Goal: Task Accomplishment & Management: Complete application form

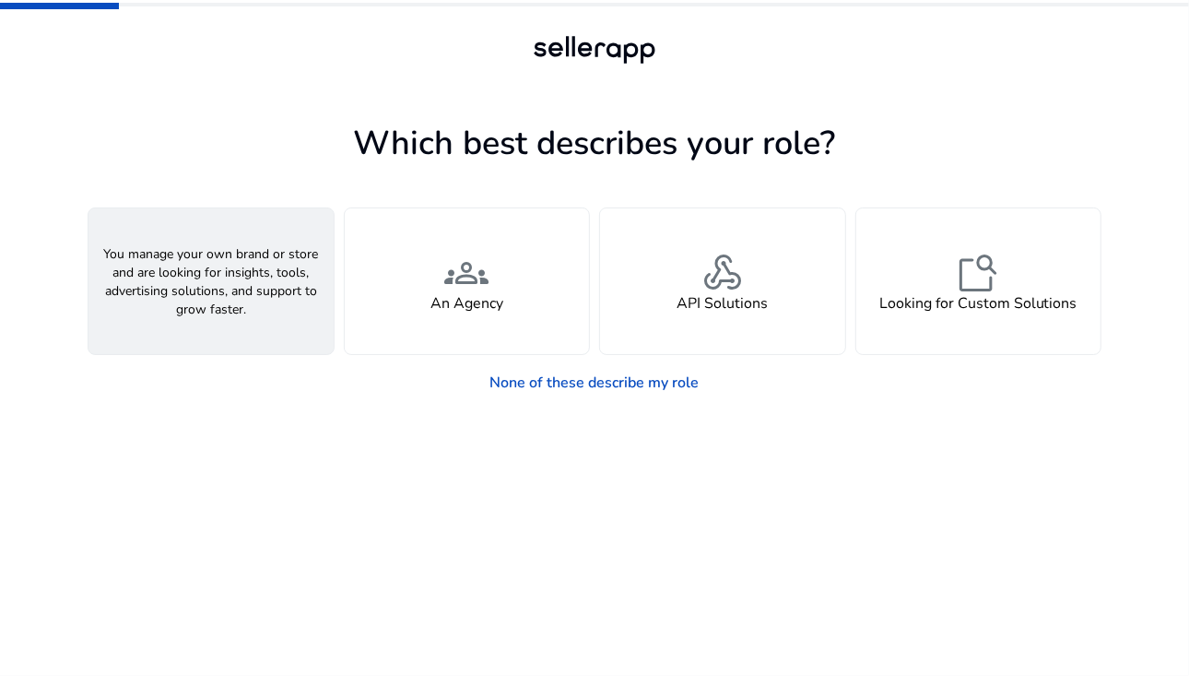
click at [243, 272] on div "person A Seller" at bounding box center [210, 281] width 245 height 146
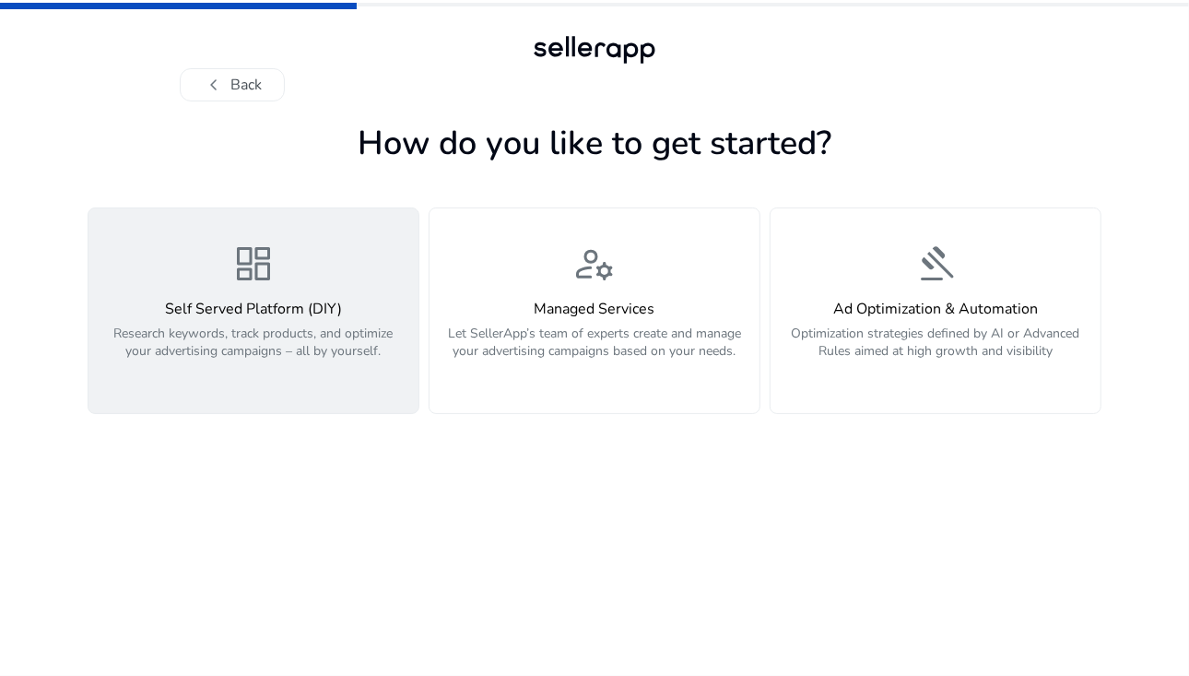
click at [319, 304] on h4 "Self Served Platform (DIY)" at bounding box center [254, 309] width 308 height 18
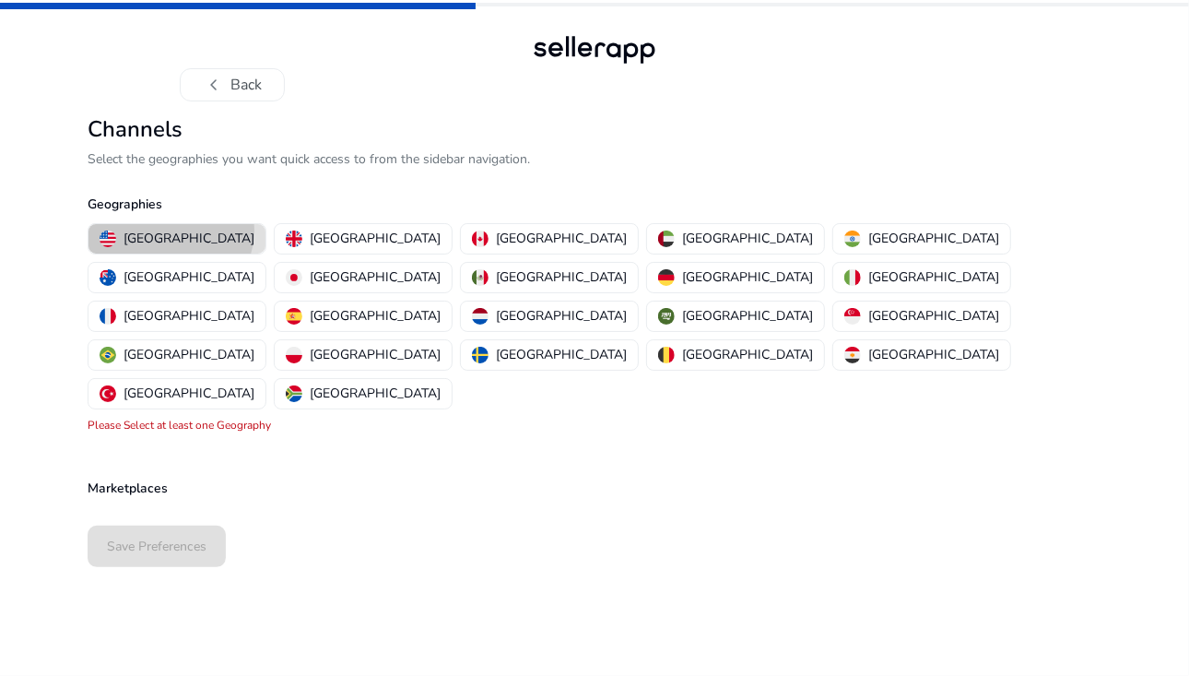
click at [170, 229] on p "[GEOGRAPHIC_DATA]" at bounding box center [188, 238] width 131 height 19
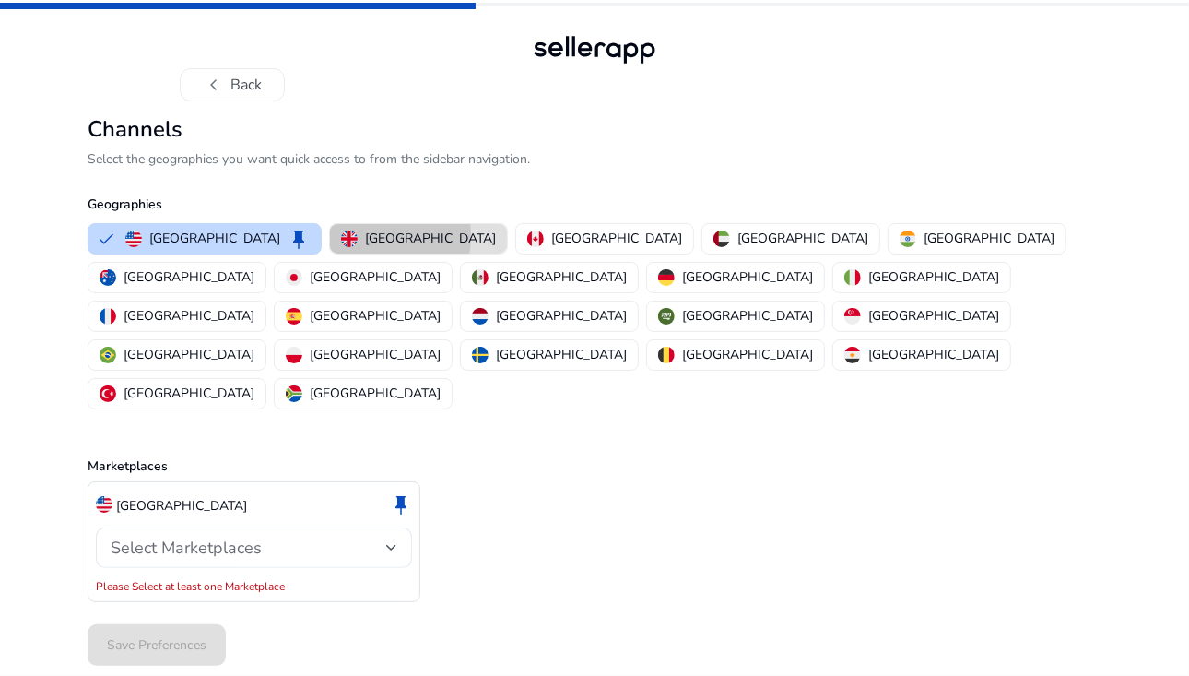
click at [341, 235] on img "button" at bounding box center [349, 238] width 17 height 17
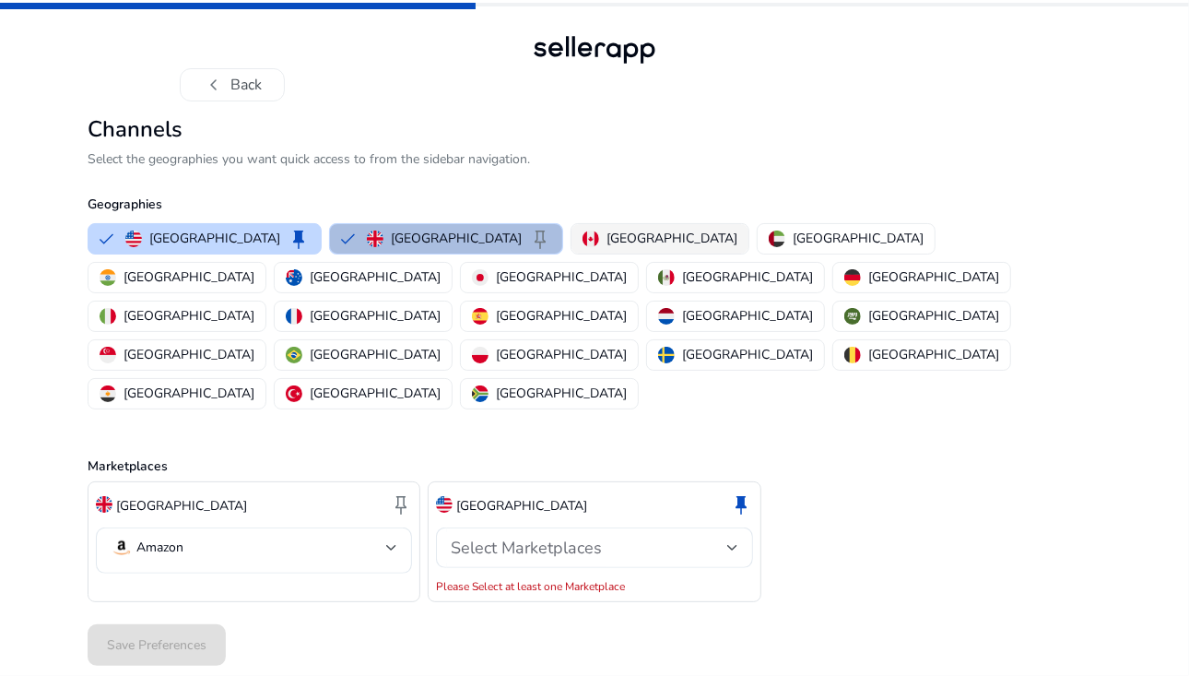
click at [582, 234] on img "button" at bounding box center [590, 238] width 17 height 17
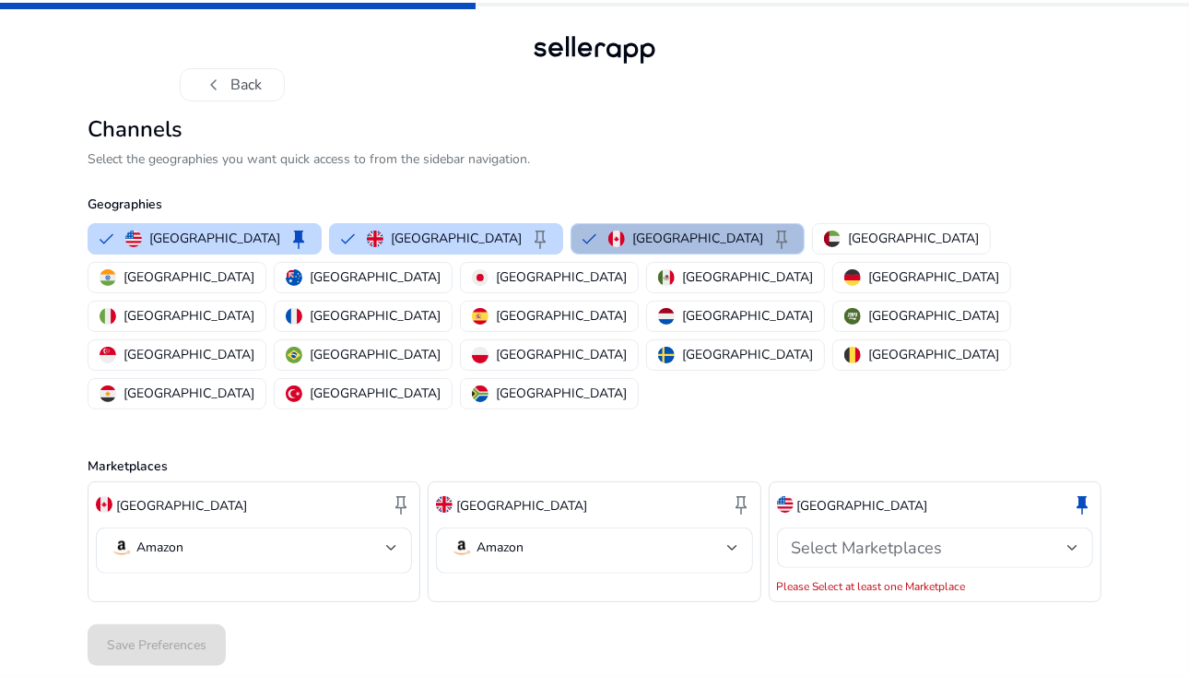
click at [619, 233] on button "Canada keep" at bounding box center [687, 238] width 232 height 29
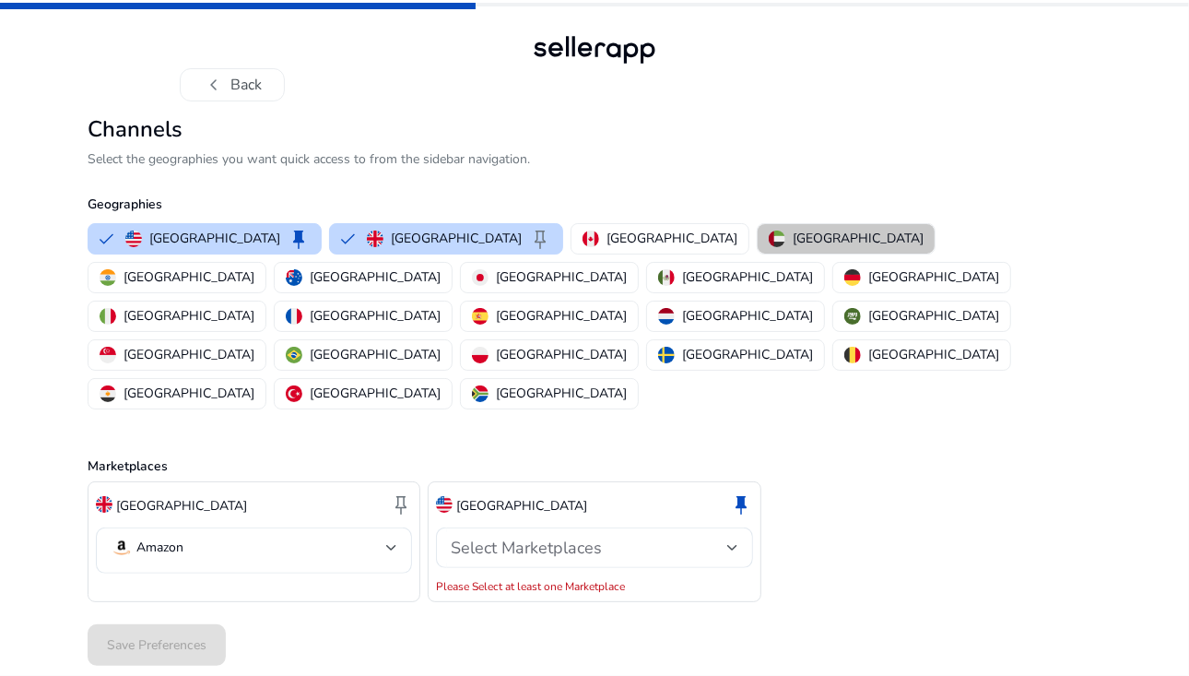
click at [793, 231] on p "[GEOGRAPHIC_DATA]" at bounding box center [858, 238] width 131 height 19
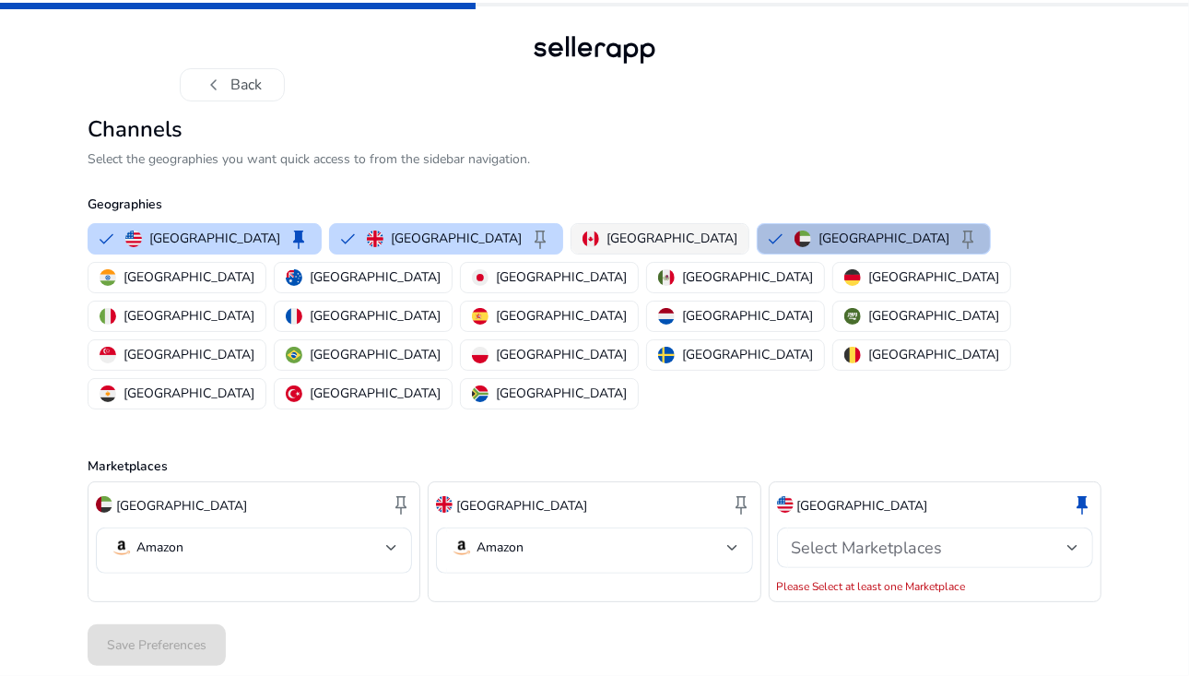
click at [571, 236] on button "[GEOGRAPHIC_DATA]" at bounding box center [659, 238] width 177 height 29
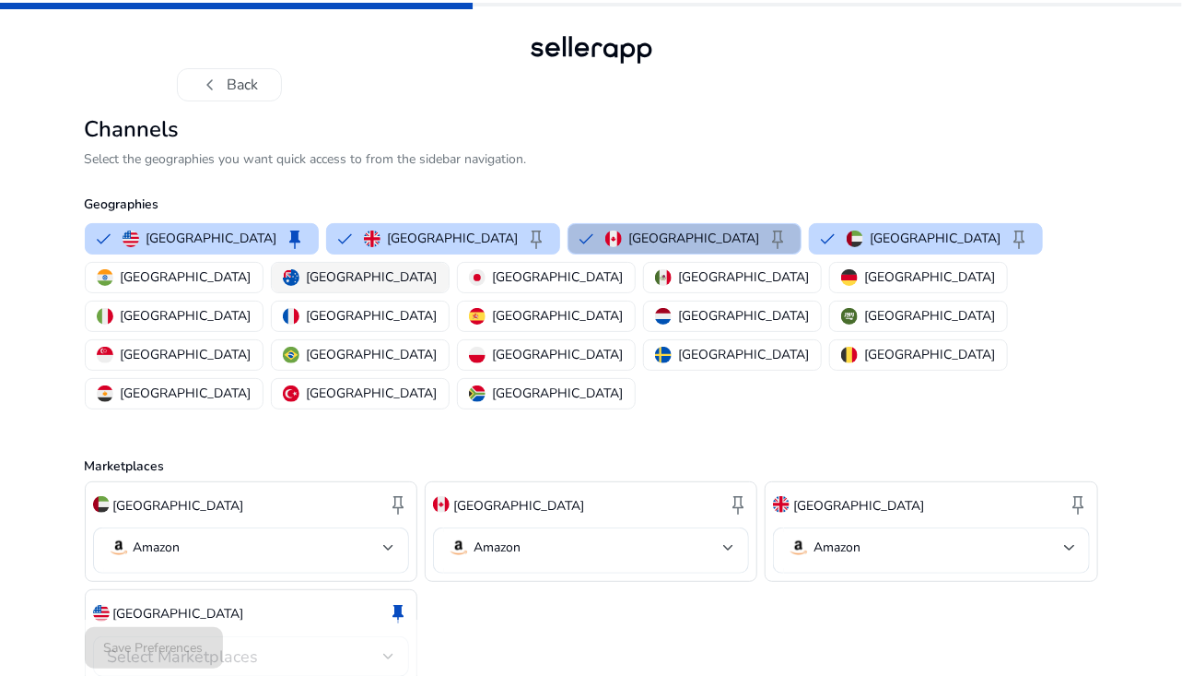
click at [438, 267] on p "[GEOGRAPHIC_DATA]" at bounding box center [372, 276] width 131 height 19
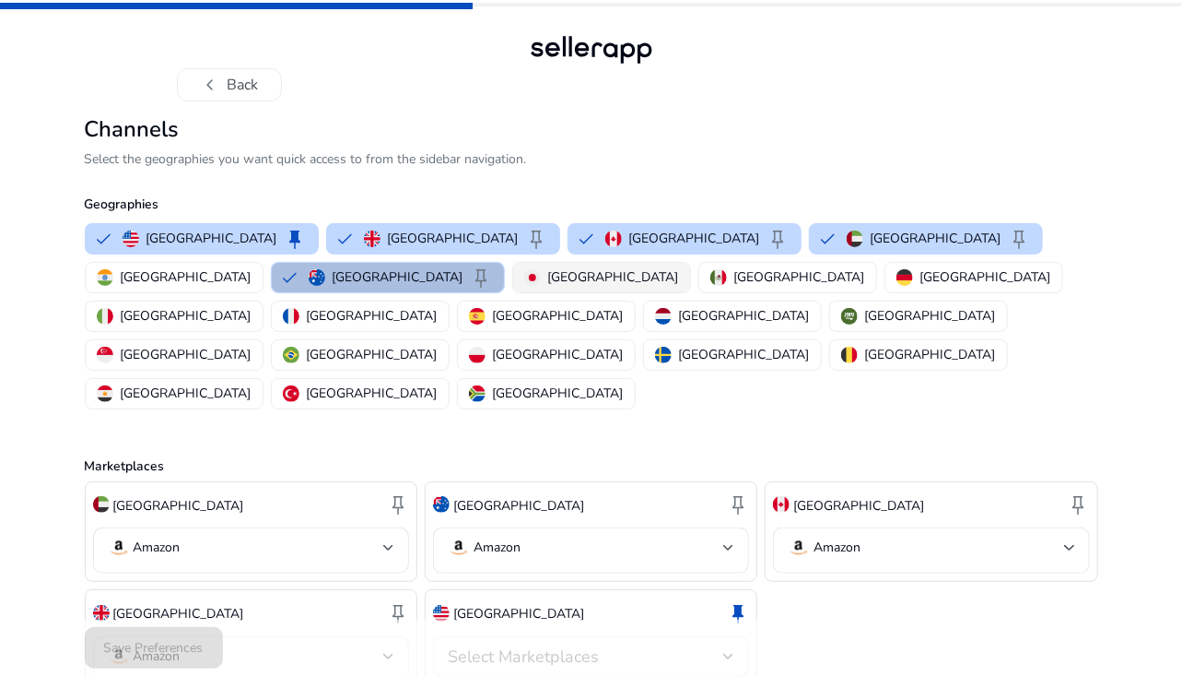
click at [548, 277] on p "[GEOGRAPHIC_DATA]" at bounding box center [613, 276] width 131 height 19
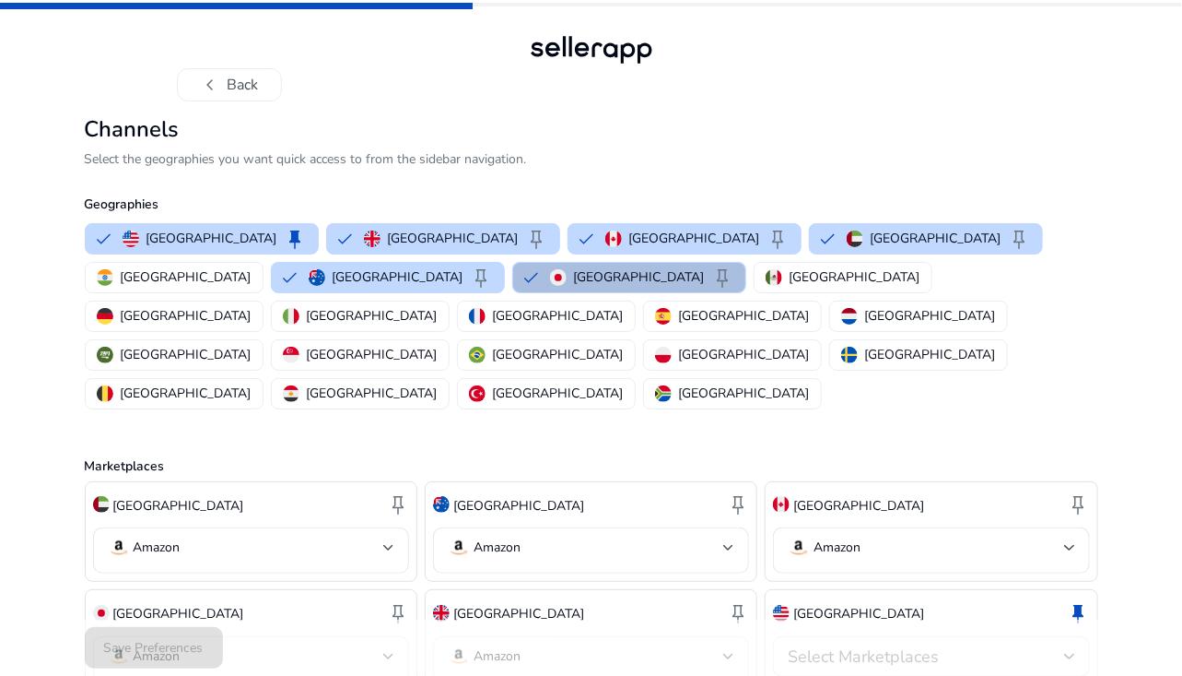
click at [386, 288] on div "[GEOGRAPHIC_DATA] keep [GEOGRAPHIC_DATA] keep [GEOGRAPHIC_DATA] keep [GEOGRAPHI…" at bounding box center [587, 316] width 1021 height 194
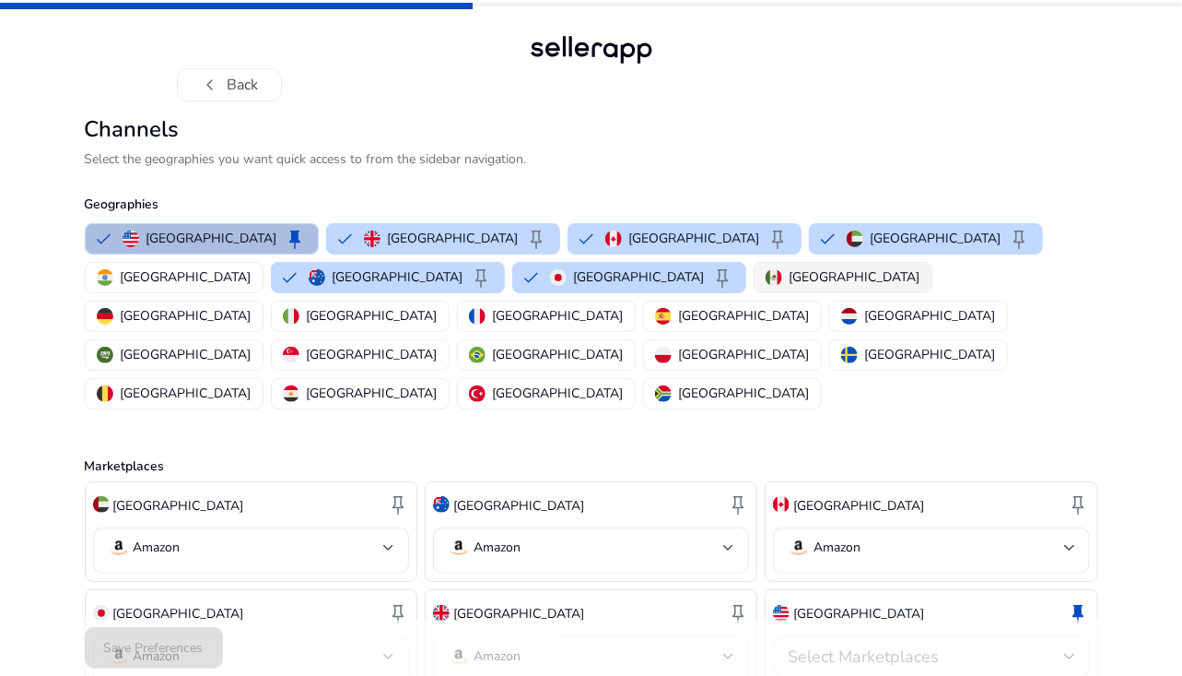
click at [790, 277] on p "[GEOGRAPHIC_DATA]" at bounding box center [855, 276] width 131 height 19
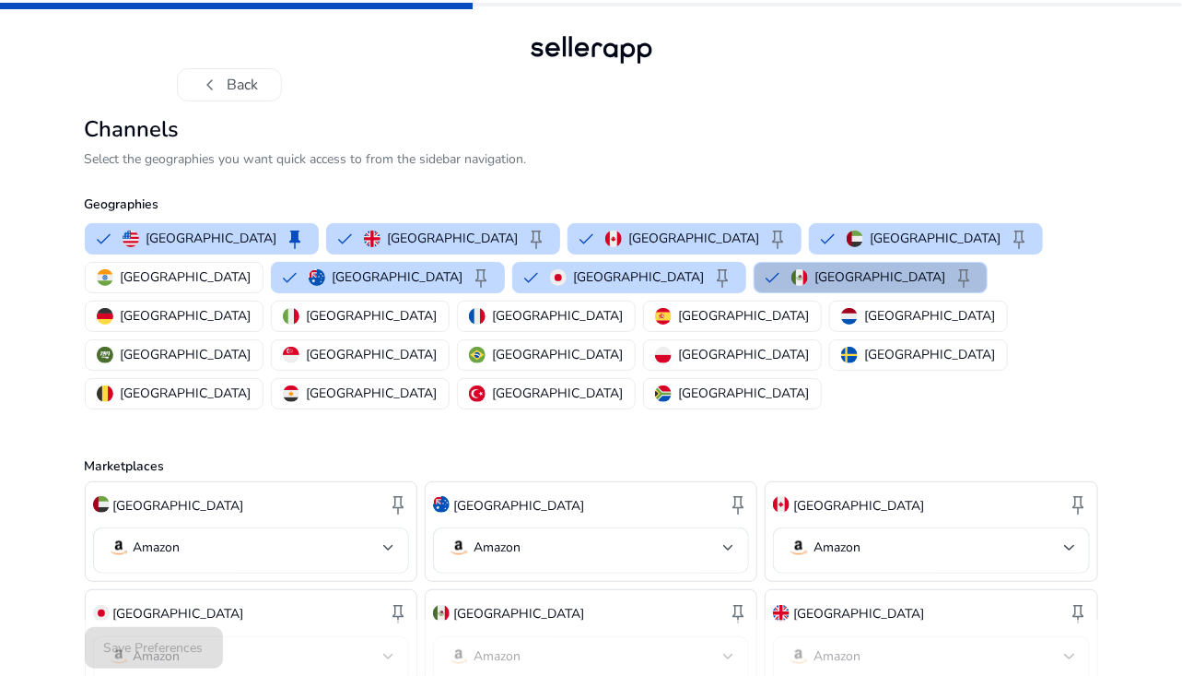
click at [755, 272] on button "Mexico keep" at bounding box center [871, 277] width 232 height 29
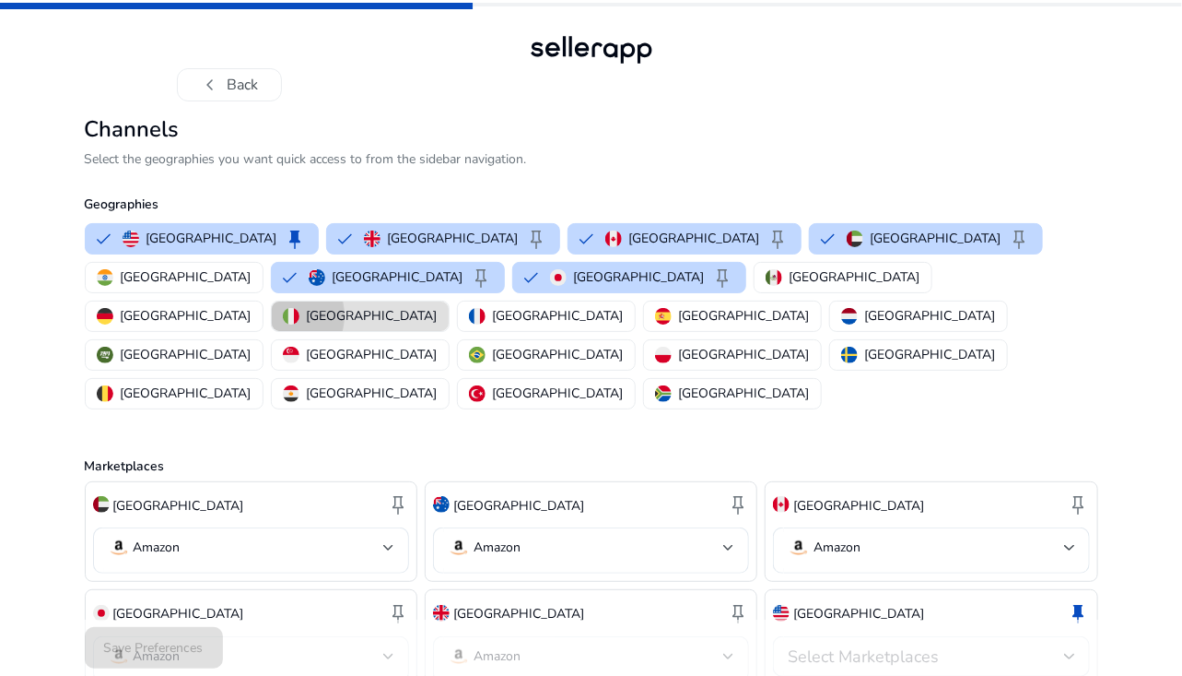
click at [449, 301] on button "[GEOGRAPHIC_DATA]" at bounding box center [360, 315] width 177 height 29
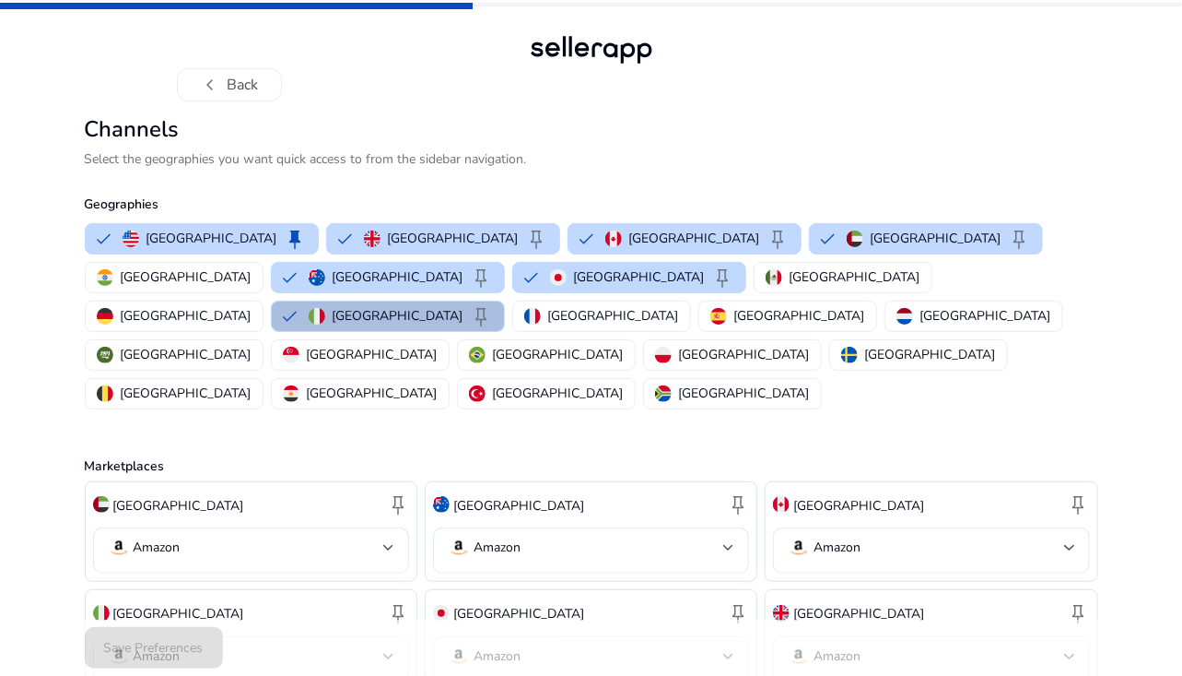
click at [480, 265] on div "[GEOGRAPHIC_DATA] keep [GEOGRAPHIC_DATA] keep [GEOGRAPHIC_DATA] keep [GEOGRAPHI…" at bounding box center [587, 316] width 1021 height 194
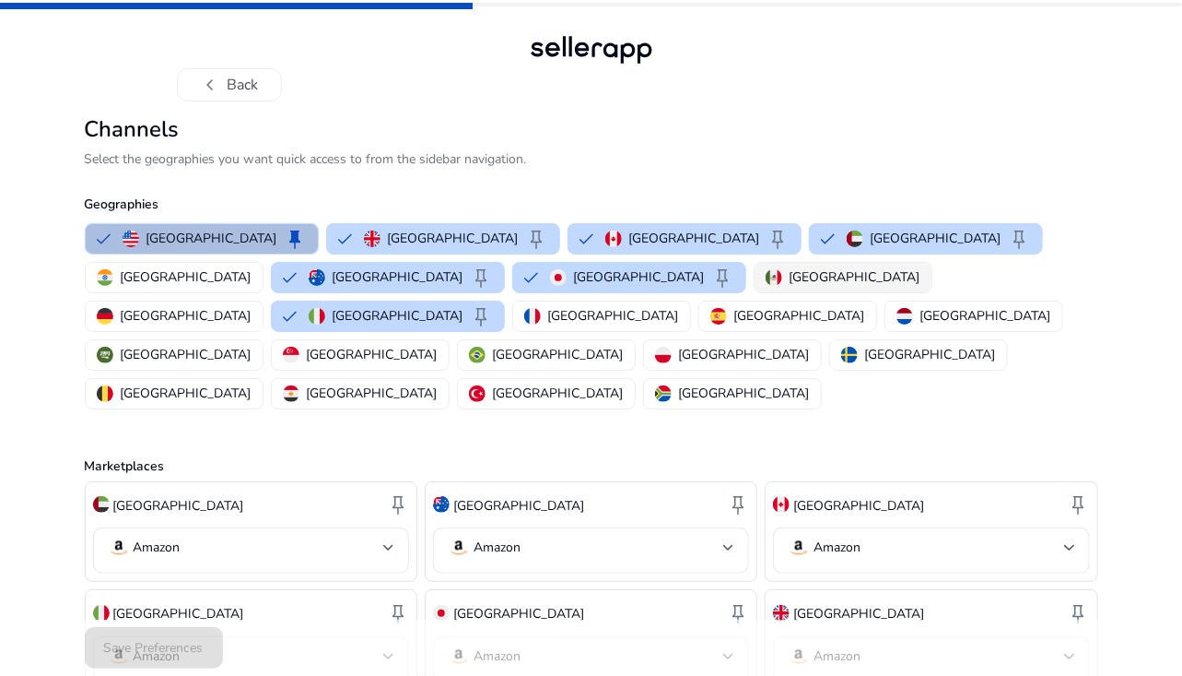
click at [790, 279] on p "[GEOGRAPHIC_DATA]" at bounding box center [855, 276] width 131 height 19
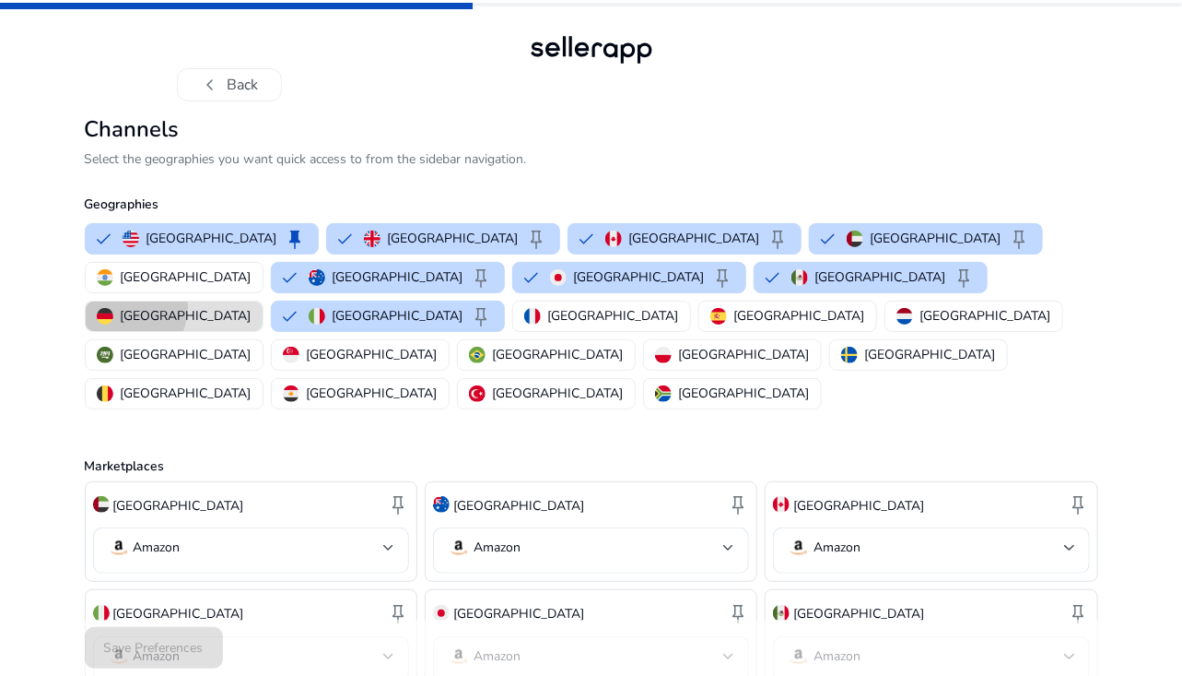
click at [252, 306] on div "[GEOGRAPHIC_DATA]" at bounding box center [174, 315] width 155 height 19
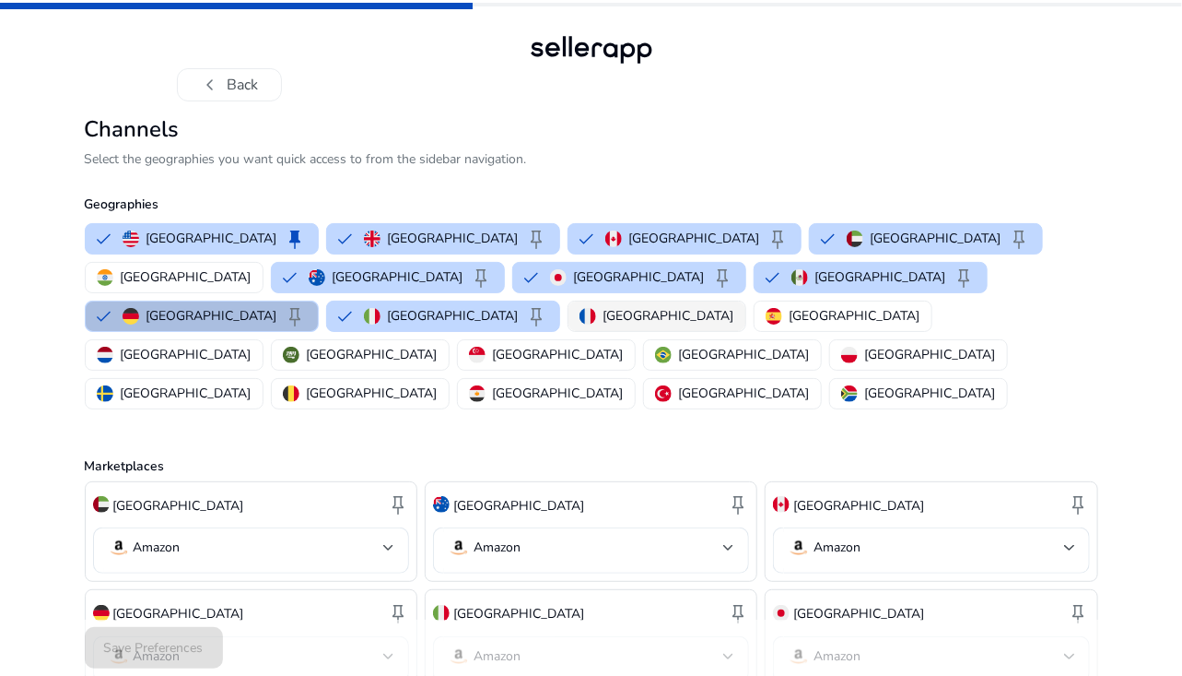
click at [735, 306] on p "[GEOGRAPHIC_DATA]" at bounding box center [669, 315] width 131 height 19
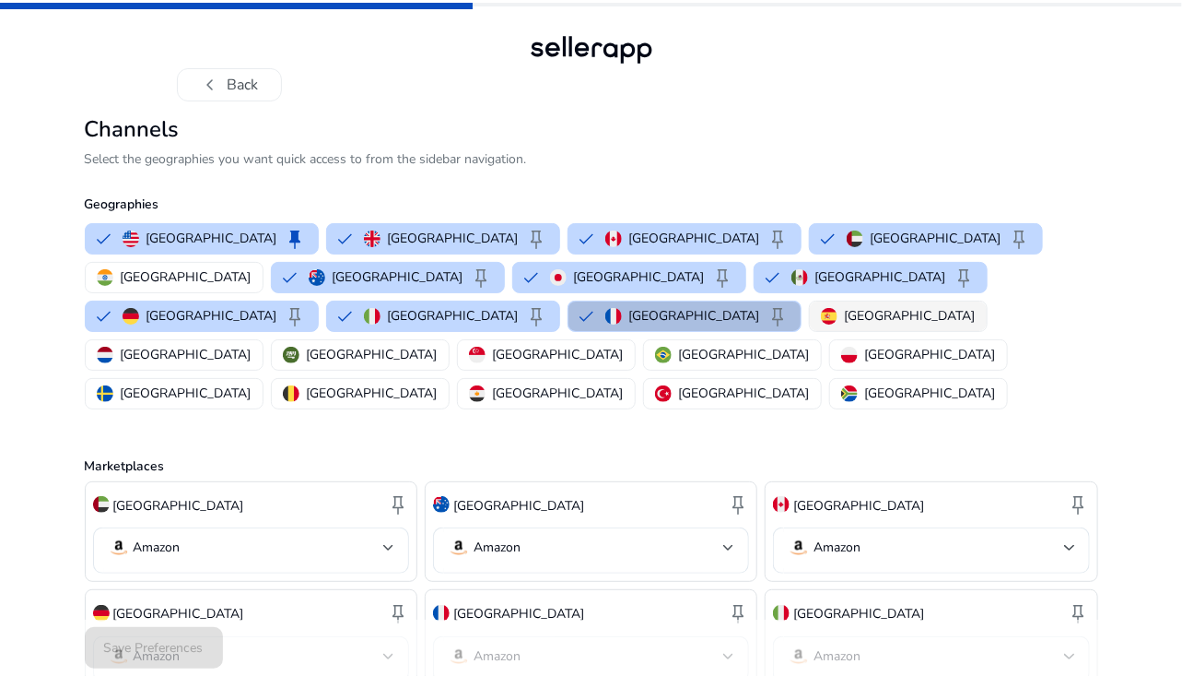
click at [976, 306] on div "[GEOGRAPHIC_DATA]" at bounding box center [898, 315] width 155 height 19
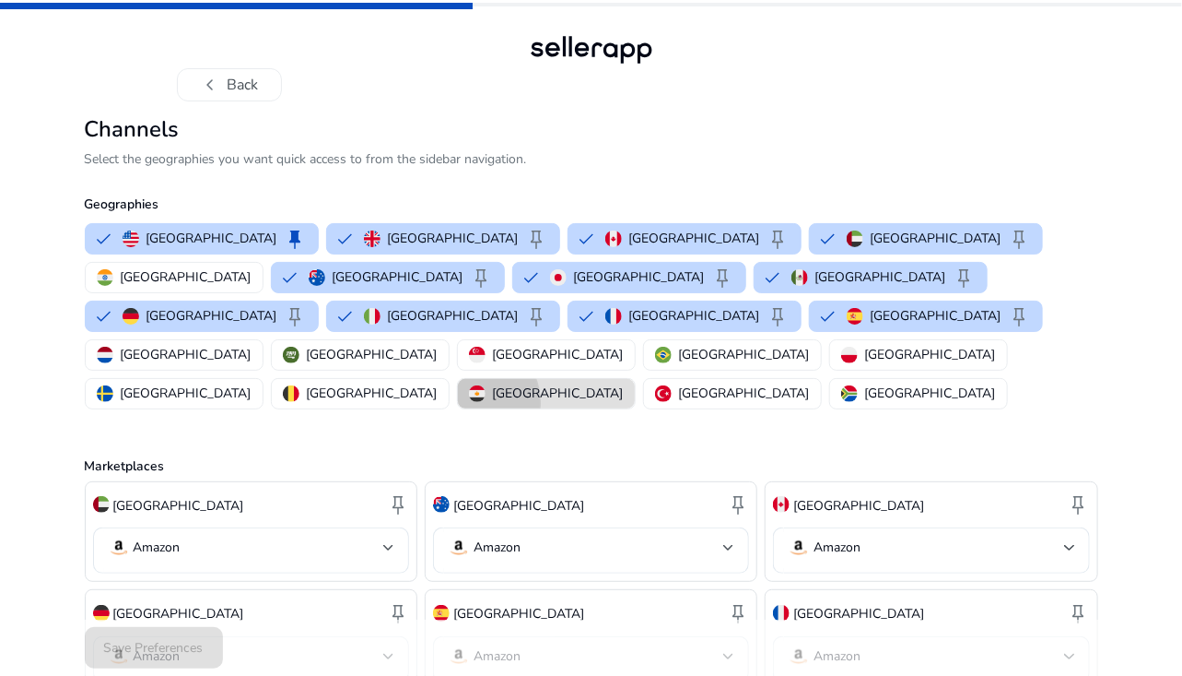
click at [635, 379] on button "[GEOGRAPHIC_DATA]" at bounding box center [546, 393] width 177 height 29
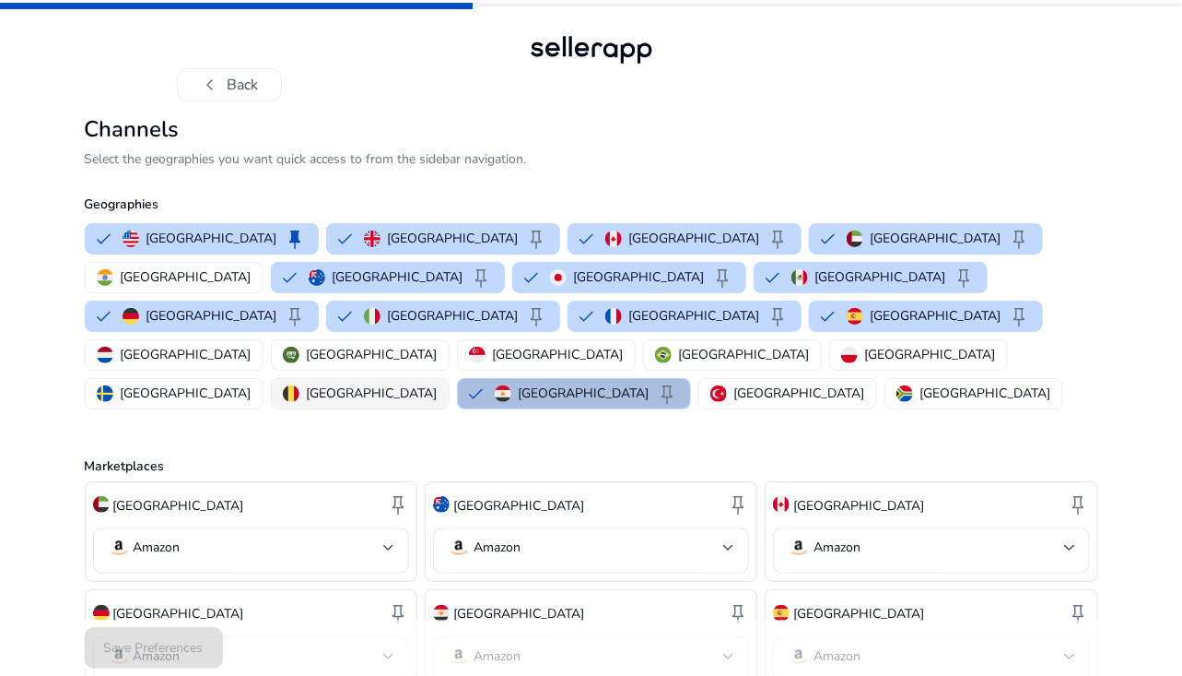
click at [438, 383] on p "[GEOGRAPHIC_DATA]" at bounding box center [372, 392] width 131 height 19
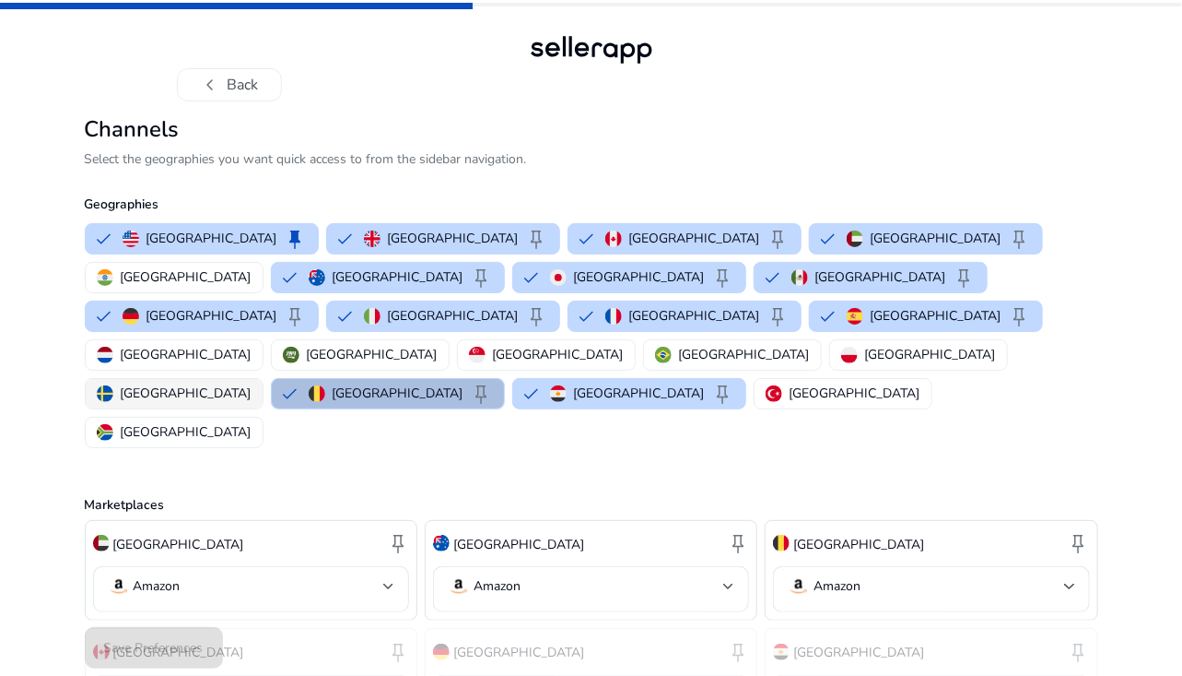
click at [263, 379] on button "[GEOGRAPHIC_DATA]" at bounding box center [174, 393] width 177 height 29
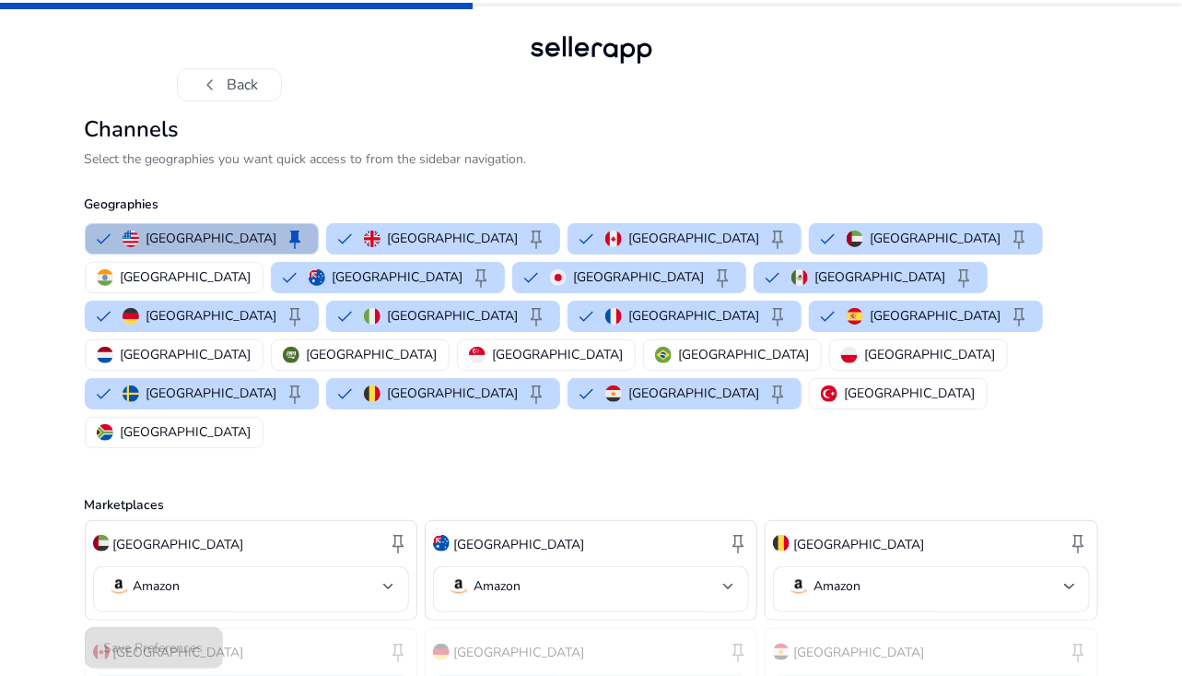
click at [770, 301] on div "[GEOGRAPHIC_DATA] keep [GEOGRAPHIC_DATA] keep [GEOGRAPHIC_DATA] keep [GEOGRAPHI…" at bounding box center [587, 335] width 1021 height 232
click at [829, 339] on mat-chip-option "[GEOGRAPHIC_DATA]" at bounding box center [918, 354] width 179 height 31
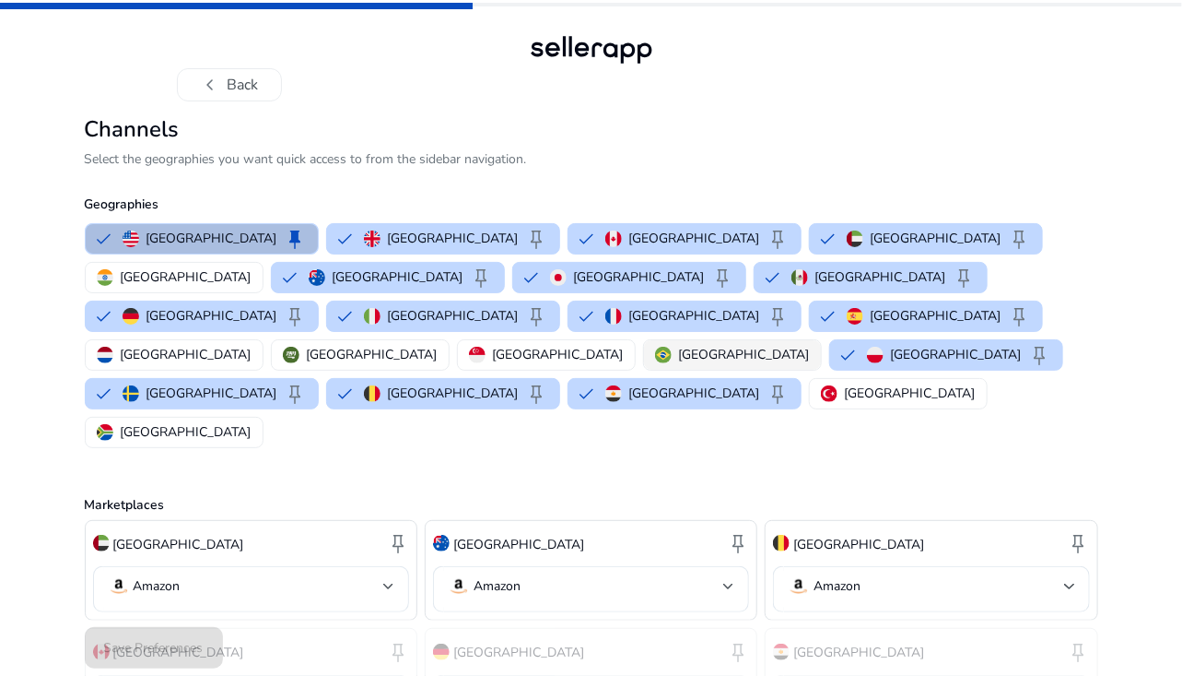
click at [644, 340] on button "[GEOGRAPHIC_DATA]" at bounding box center [732, 354] width 177 height 29
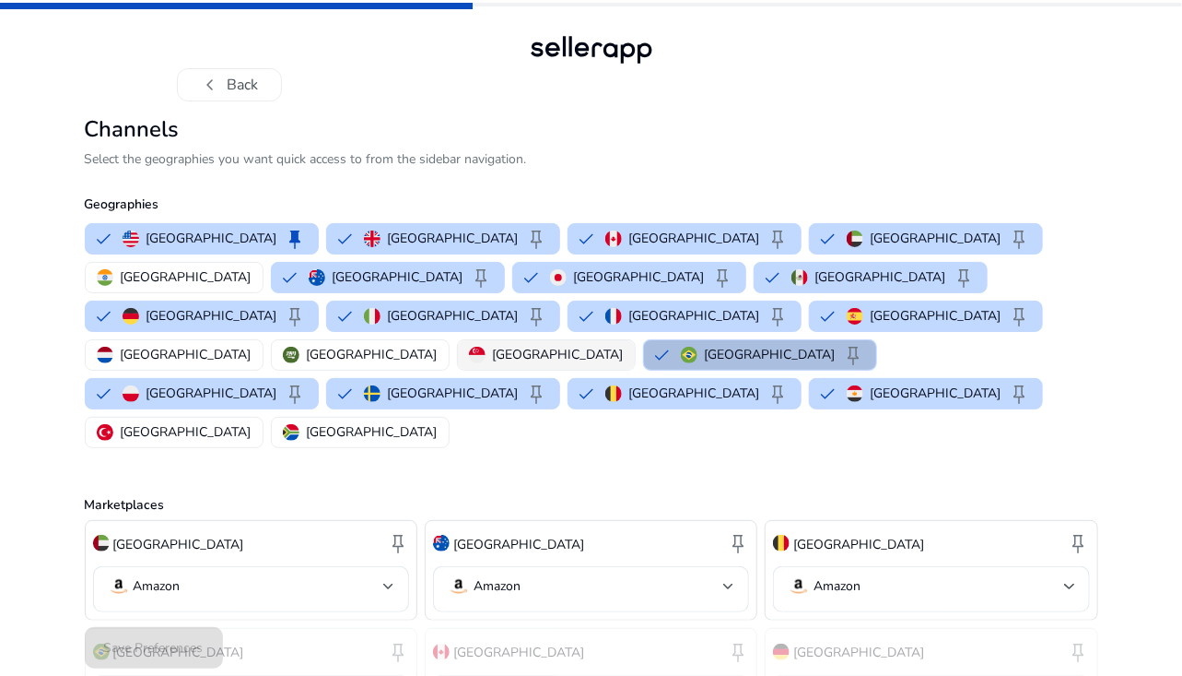
click at [564, 345] on p "[GEOGRAPHIC_DATA]" at bounding box center [558, 354] width 131 height 19
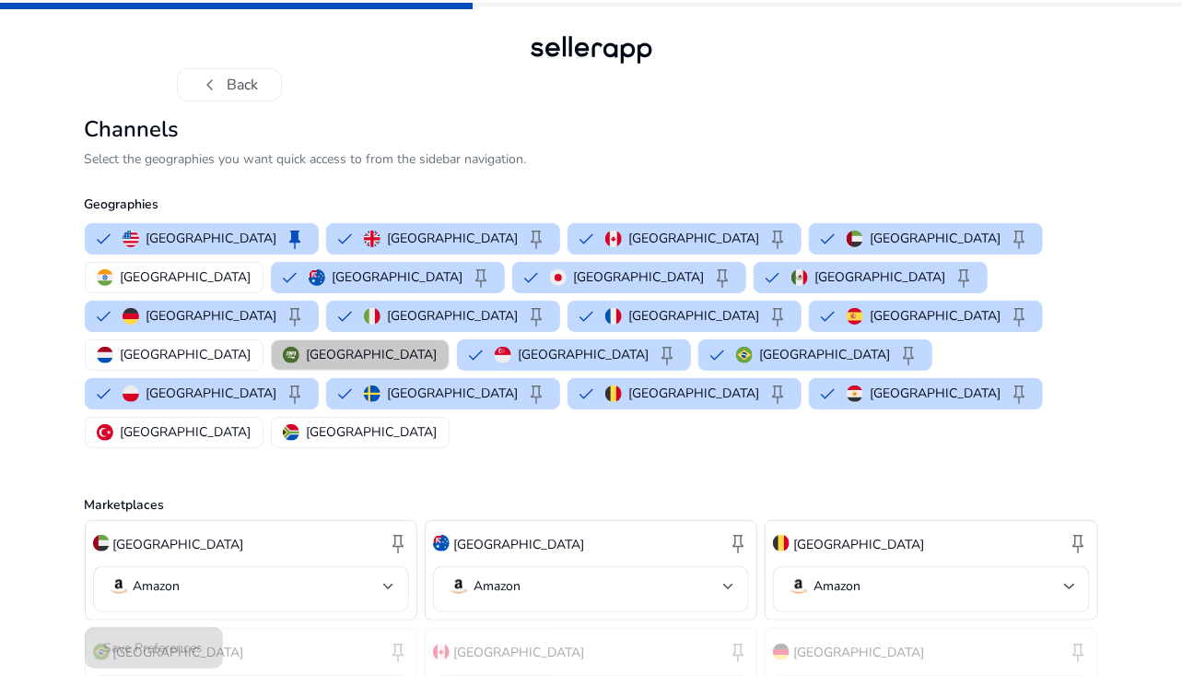
click at [448, 340] on button "[GEOGRAPHIC_DATA]" at bounding box center [360, 354] width 177 height 29
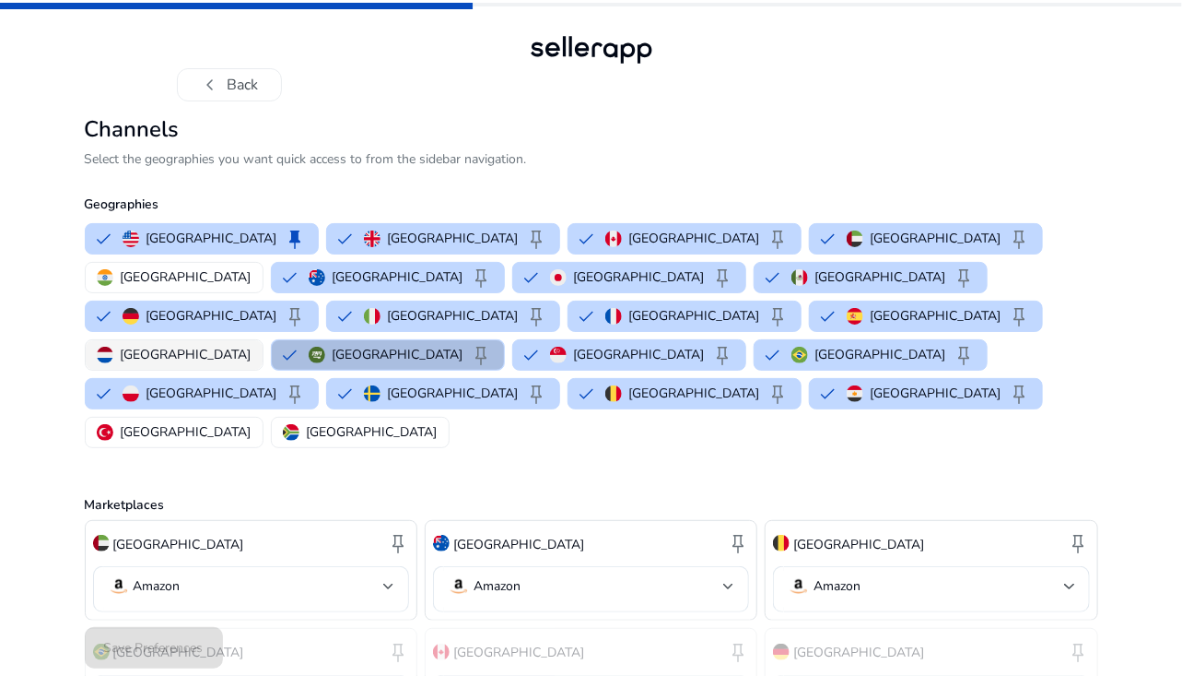
click at [263, 340] on button "[GEOGRAPHIC_DATA]" at bounding box center [174, 354] width 177 height 29
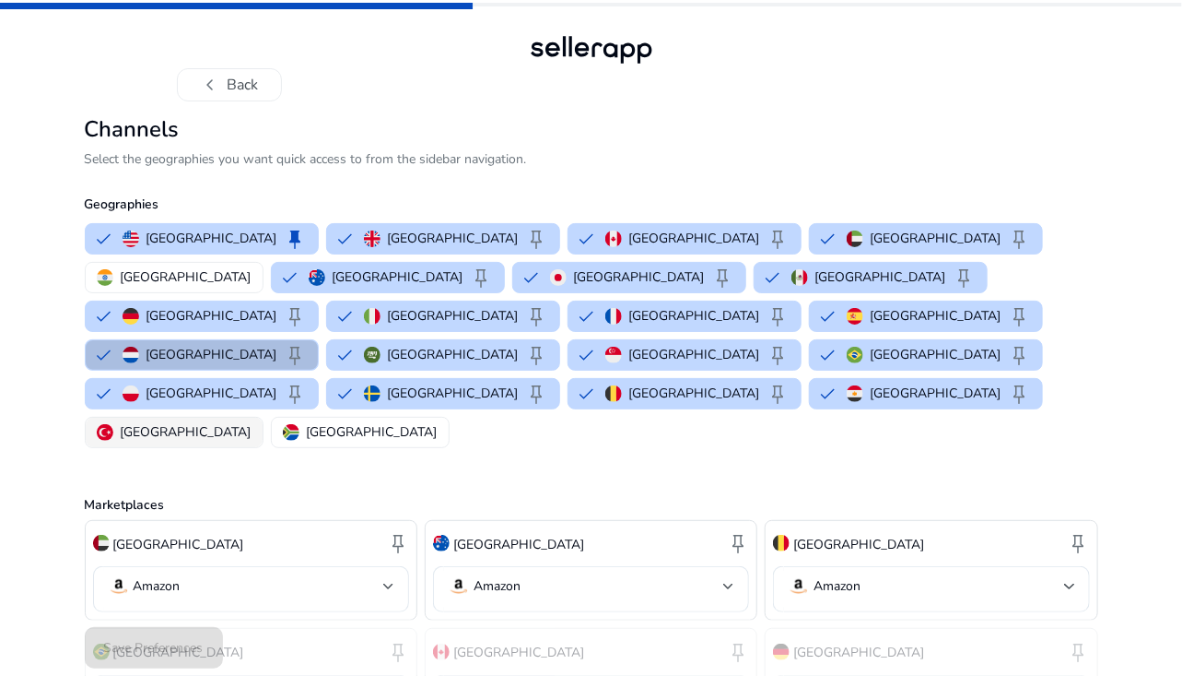
click at [252, 422] on p "[GEOGRAPHIC_DATA]" at bounding box center [186, 431] width 131 height 19
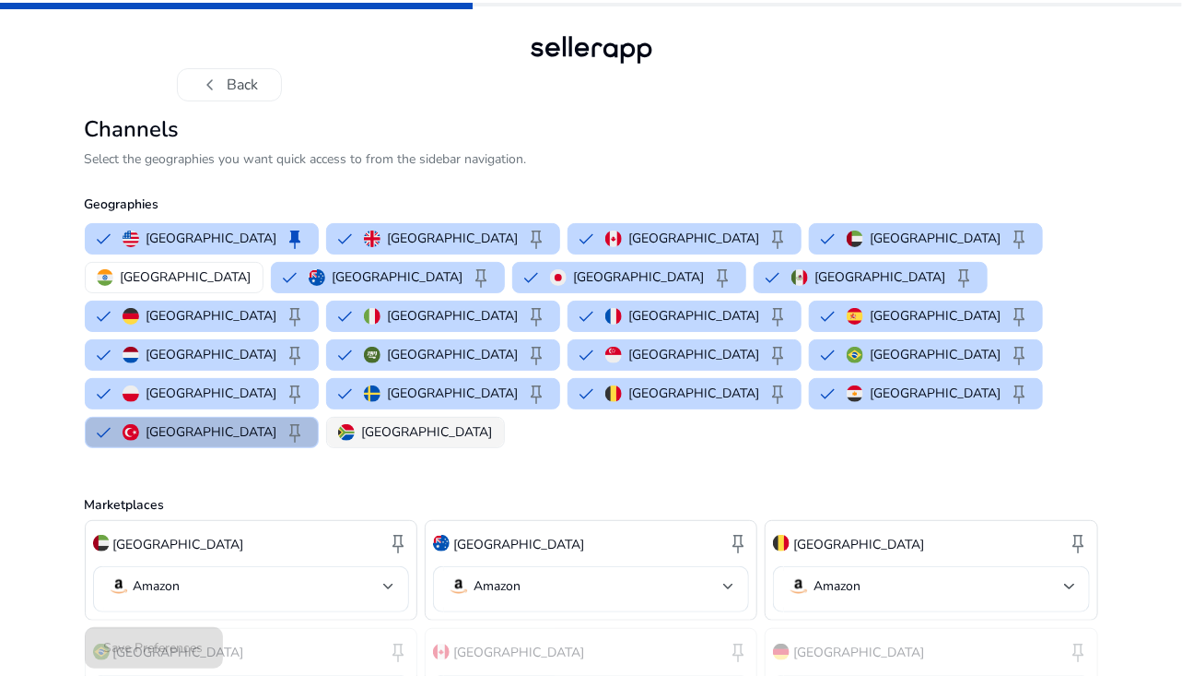
click at [493, 422] on div "[GEOGRAPHIC_DATA]" at bounding box center [415, 431] width 155 height 19
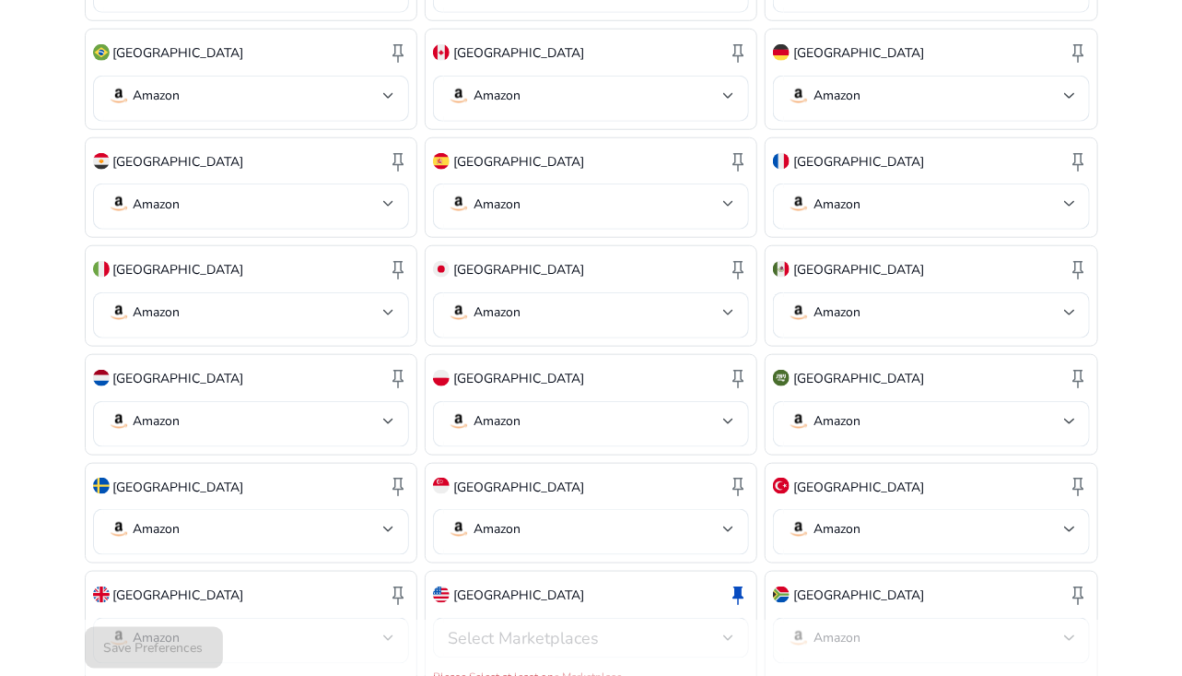
scroll to position [600, 0]
click at [644, 617] on div "Select Marketplaces" at bounding box center [591, 637] width 287 height 41
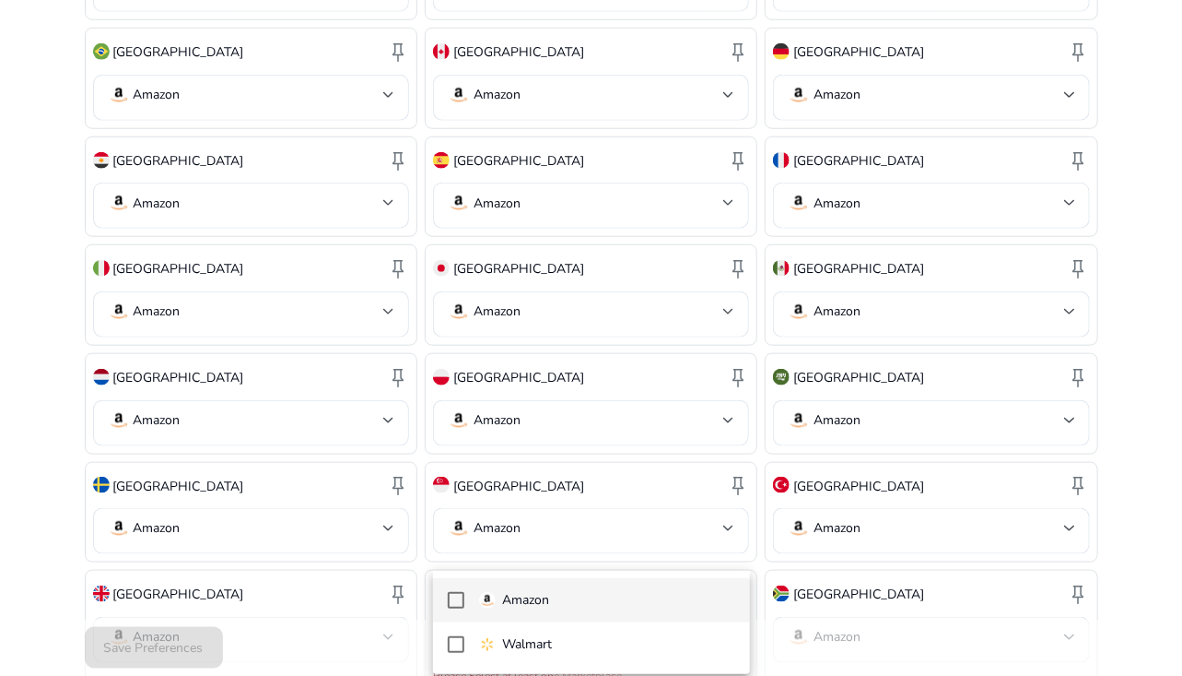
click at [444, 610] on mat-option "Amazon" at bounding box center [591, 600] width 317 height 44
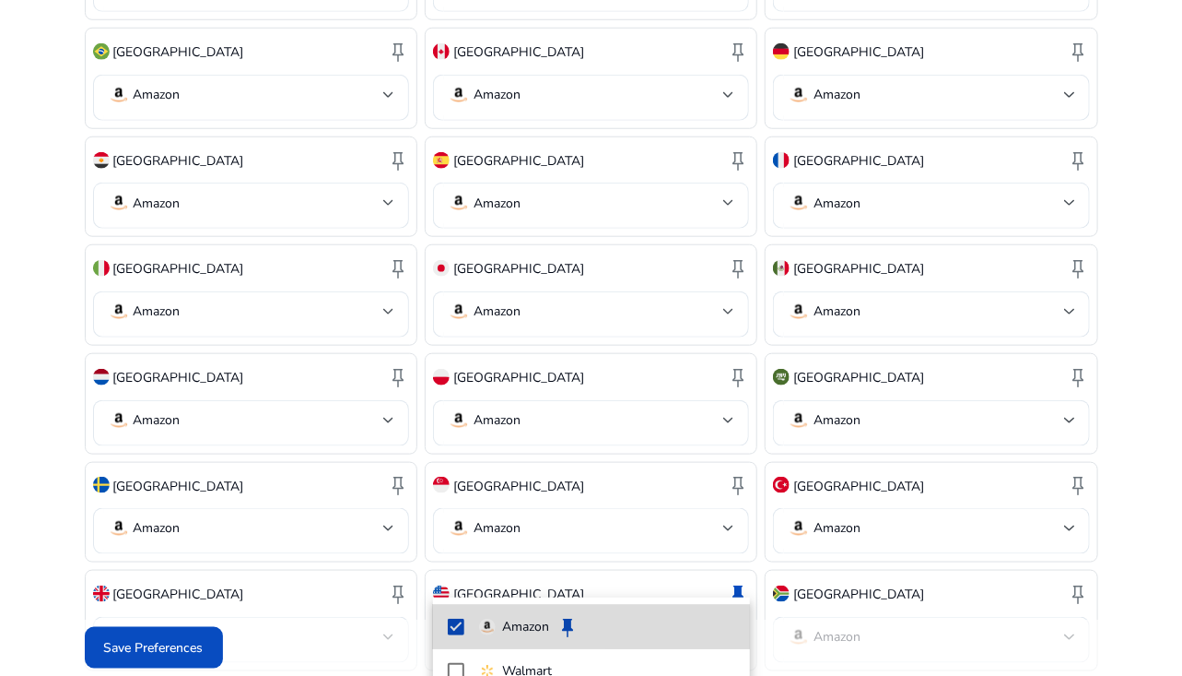
scroll to position [580, 0]
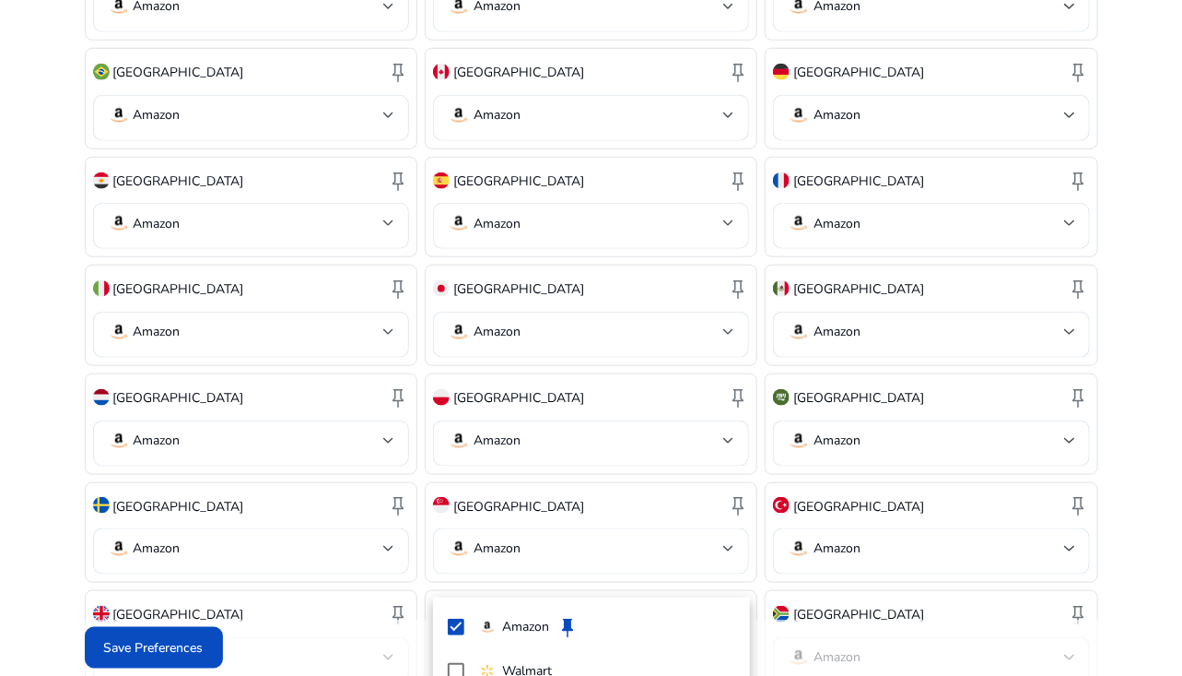
click at [835, 637] on div at bounding box center [591, 338] width 1182 height 676
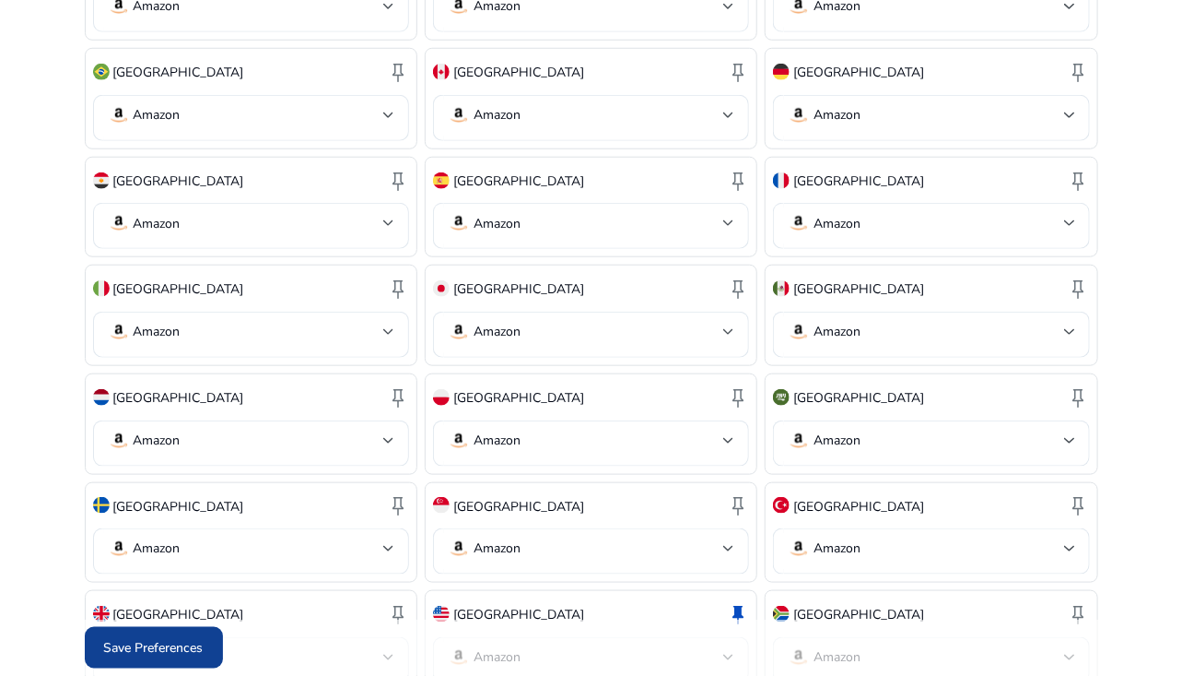
click at [192, 648] on span "Save Preferences" at bounding box center [154, 647] width 100 height 19
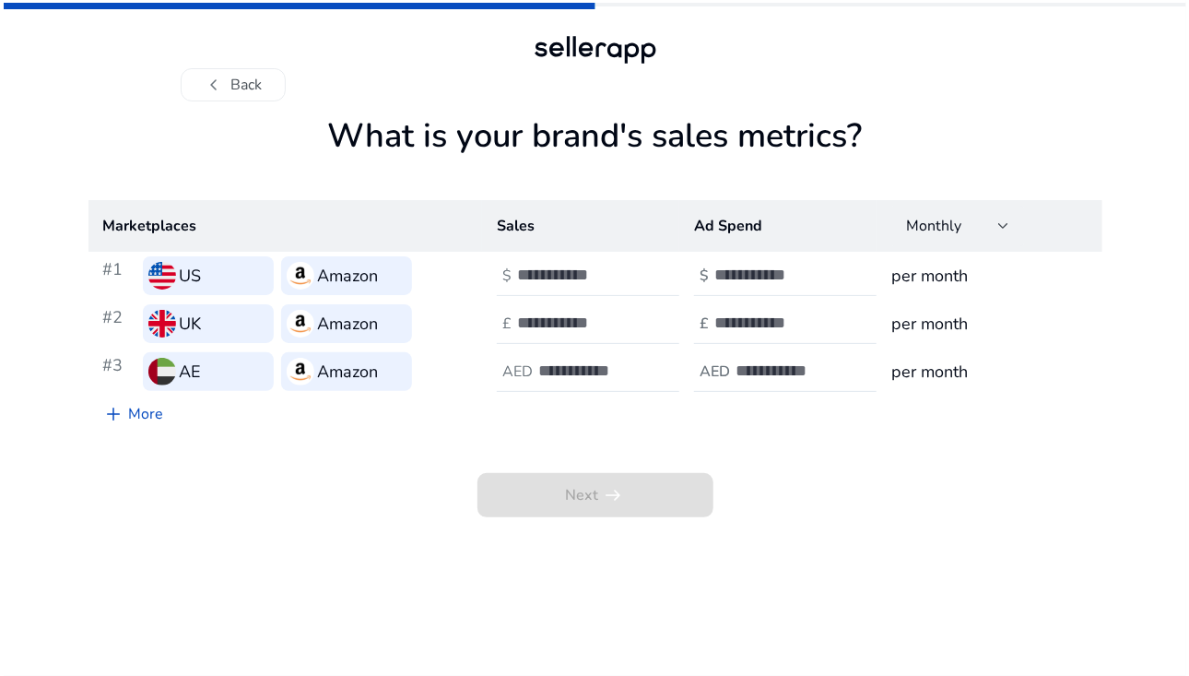
scroll to position [0, 0]
click at [605, 263] on div at bounding box center [600, 275] width 166 height 41
click at [562, 282] on input "number" at bounding box center [579, 275] width 124 height 20
type input "**"
click at [576, 308] on div at bounding box center [600, 323] width 166 height 41
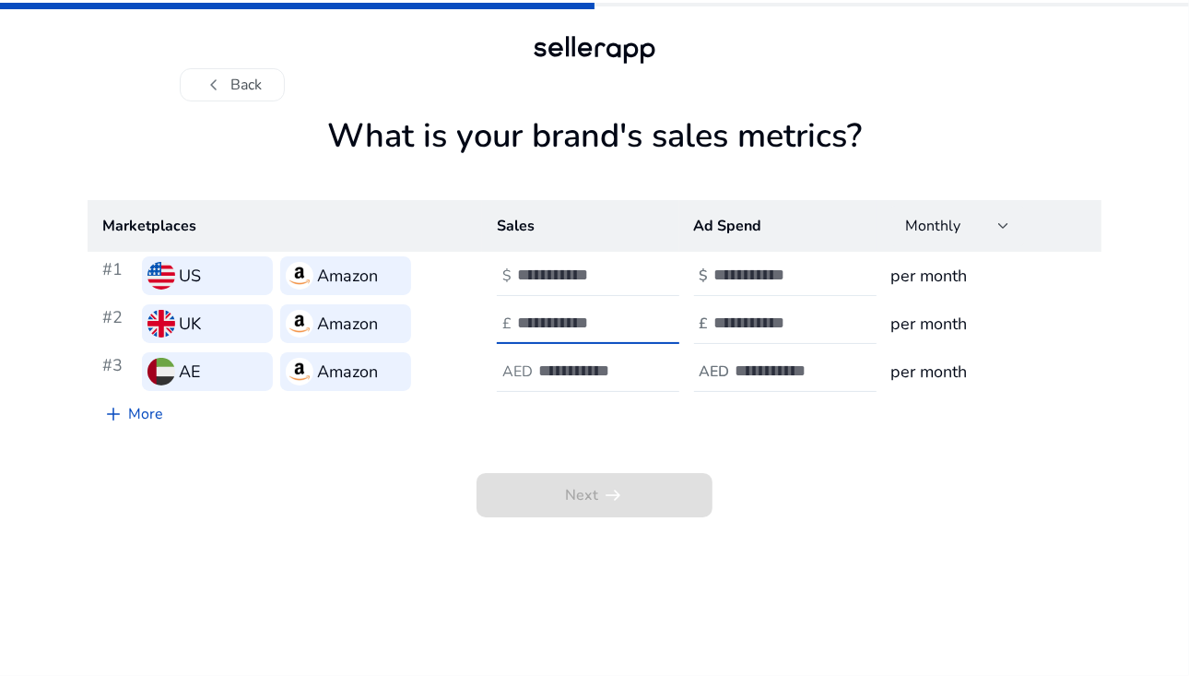
click at [756, 277] on input "number" at bounding box center [776, 275] width 124 height 20
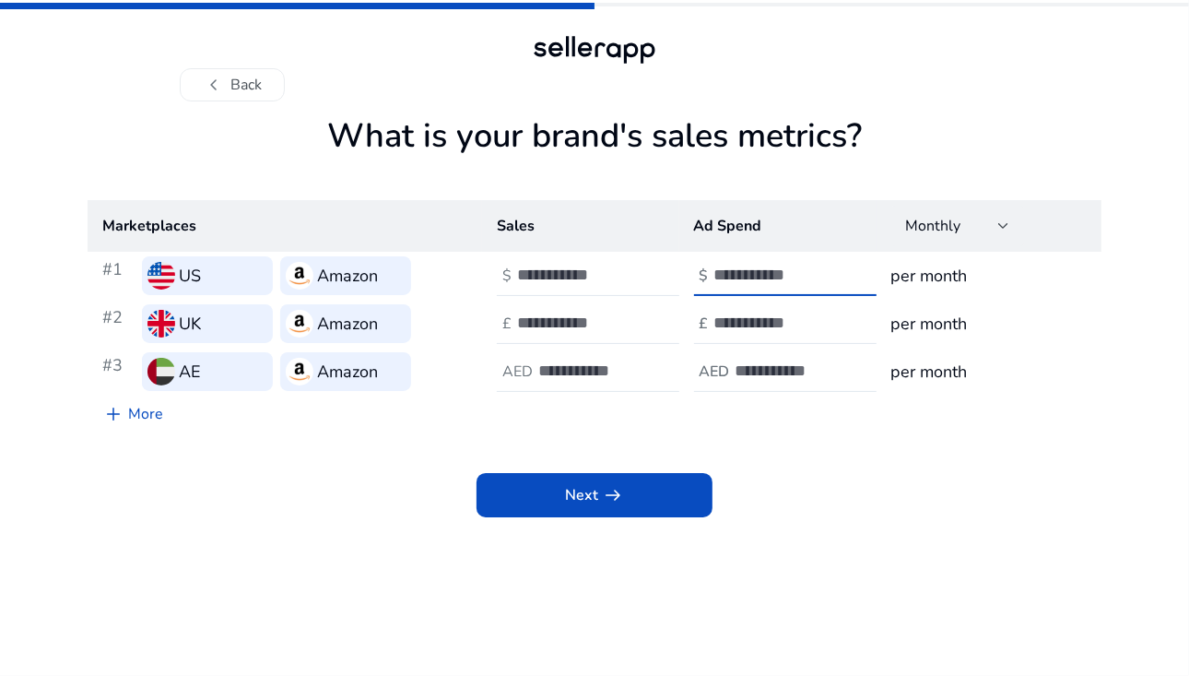
type input "*"
click at [970, 268] on h3 "per month" at bounding box center [988, 276] width 195 height 26
click at [936, 278] on h3 "per month" at bounding box center [988, 276] width 195 height 26
click at [1001, 228] on div at bounding box center [1003, 225] width 11 height 7
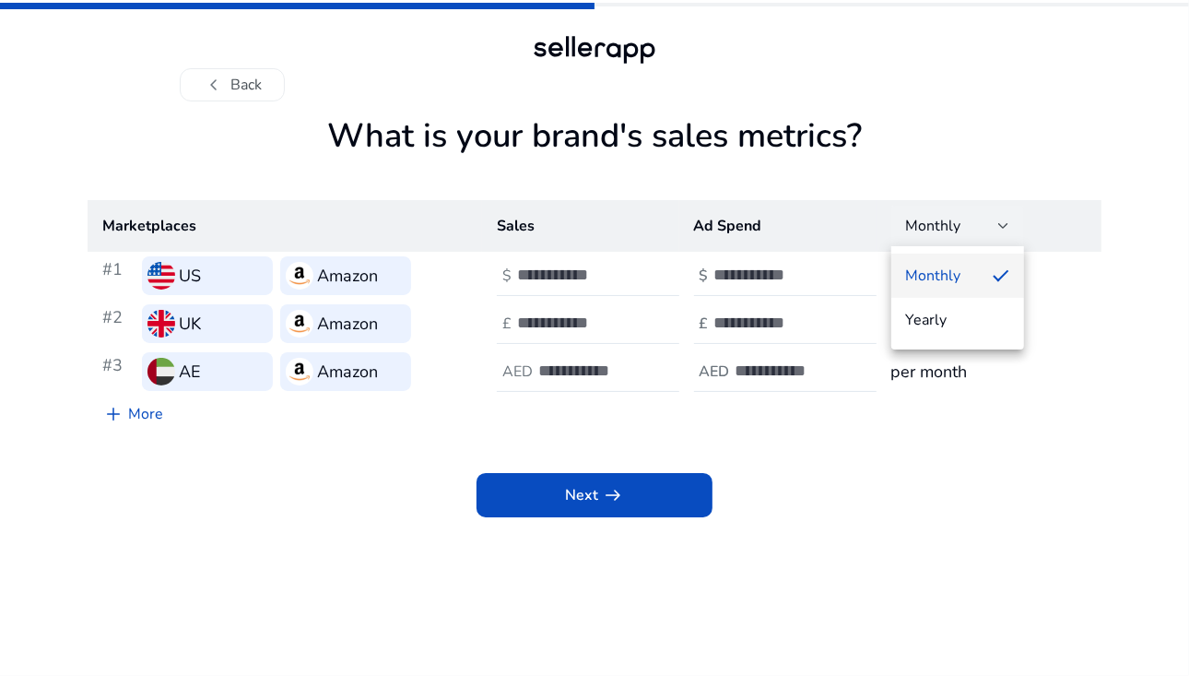
click at [1082, 304] on div at bounding box center [594, 338] width 1189 height 676
click at [966, 276] on h3 "per month" at bounding box center [988, 276] width 195 height 26
click at [772, 322] on input "number" at bounding box center [776, 322] width 124 height 20
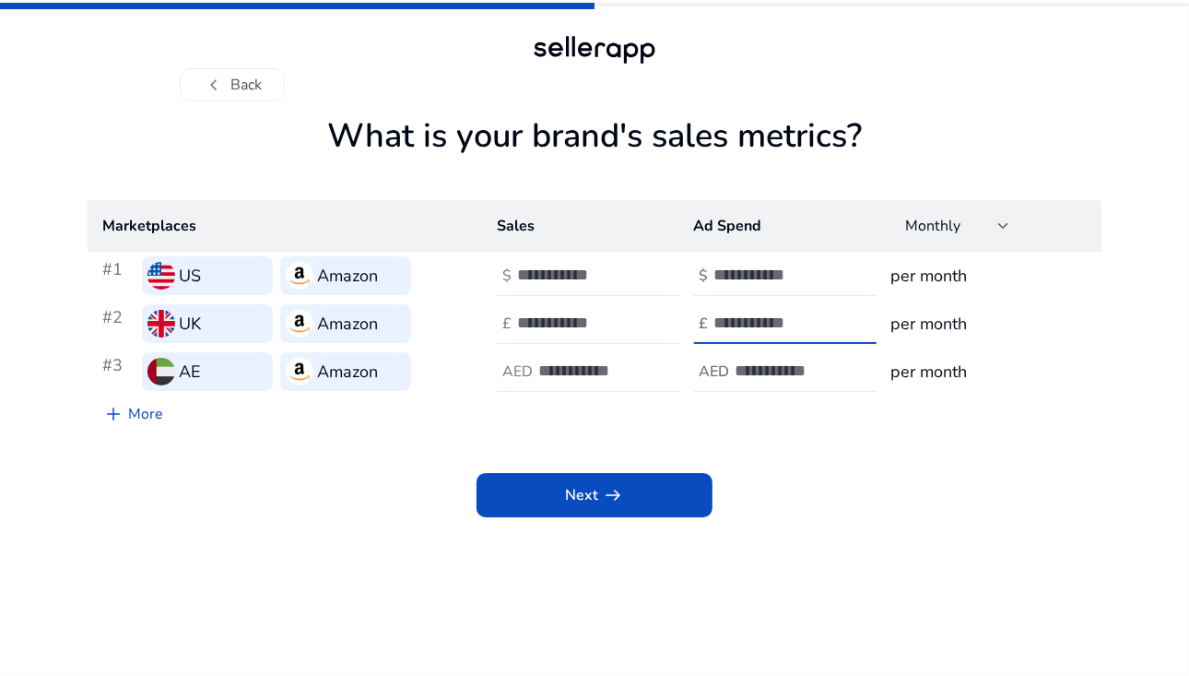
type input "*"
click at [649, 322] on div at bounding box center [600, 323] width 166 height 41
type input "**"
click at [609, 362] on input "number" at bounding box center [600, 370] width 124 height 20
type input "**"
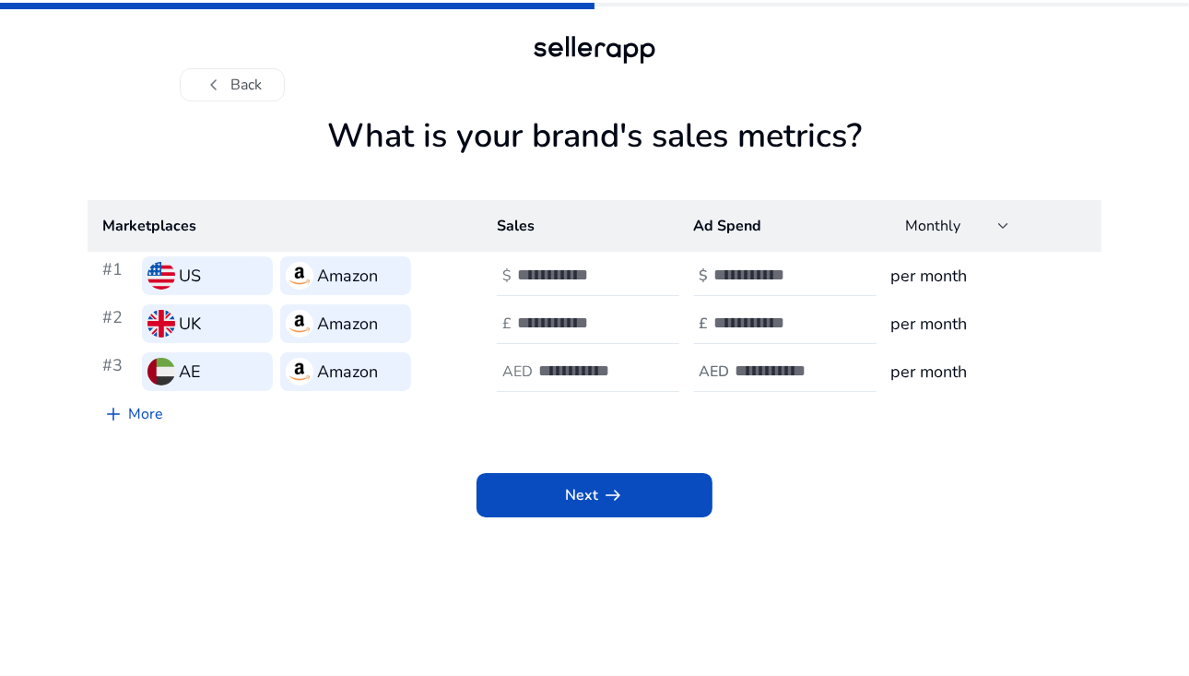
click at [731, 373] on div "AED" at bounding box center [714, 372] width 41 height 18
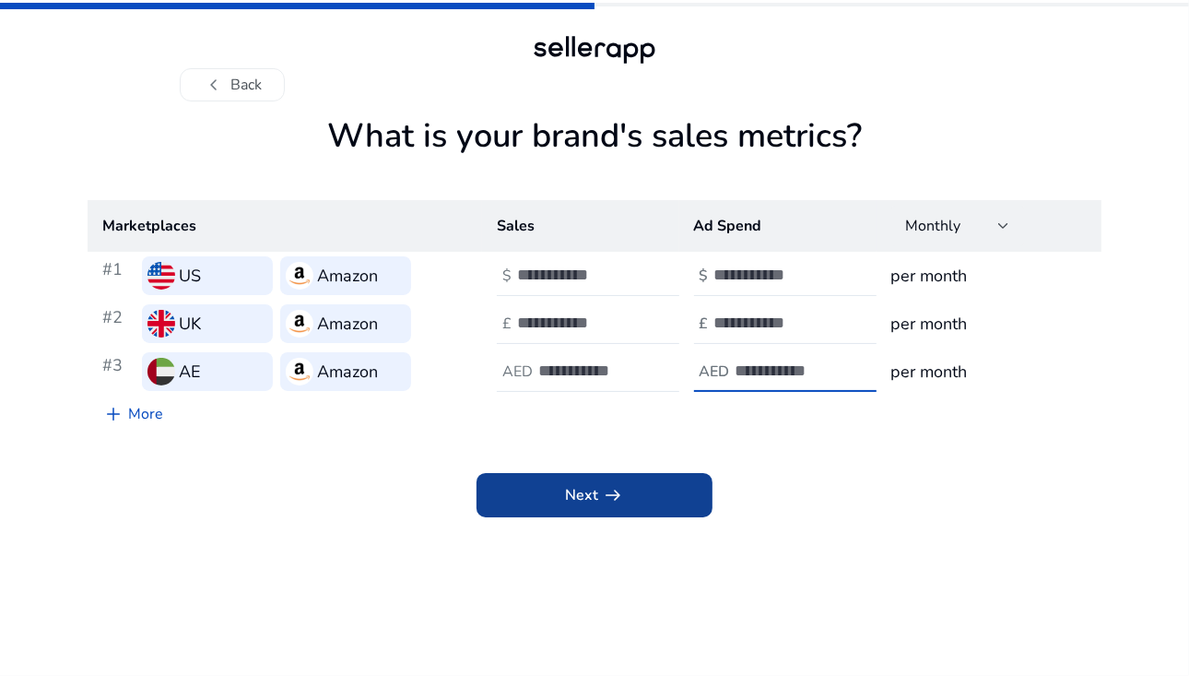
type input "**"
click at [668, 477] on span at bounding box center [594, 495] width 236 height 44
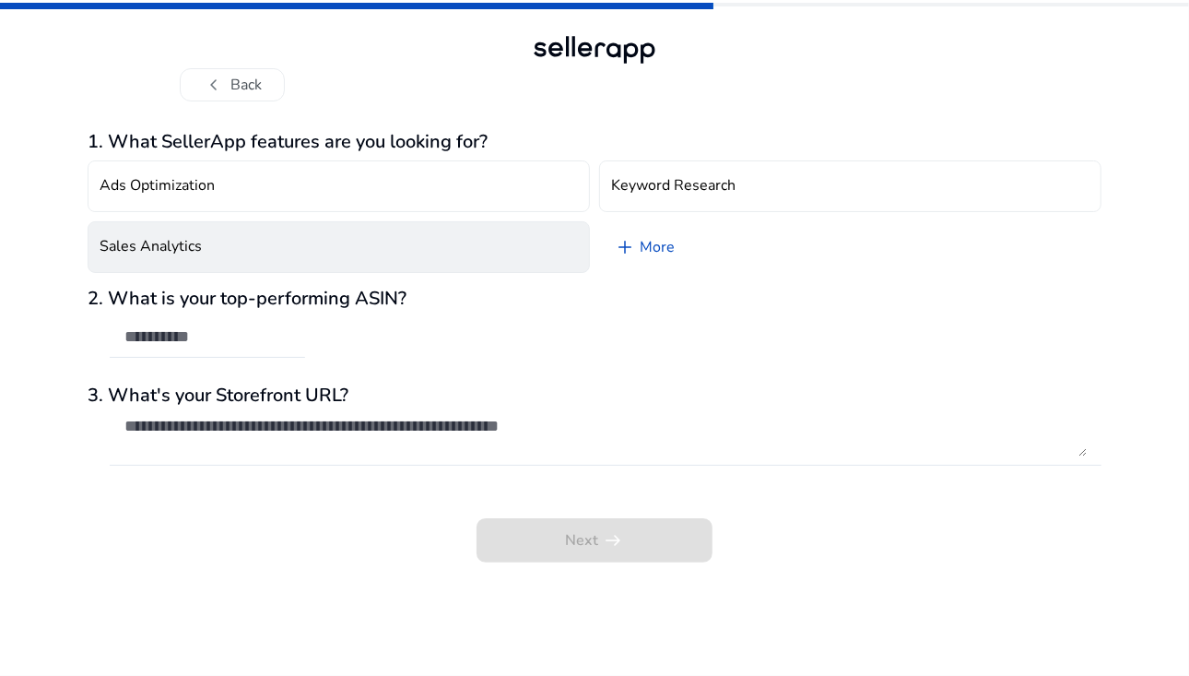
click at [182, 266] on button "Sales Analytics" at bounding box center [339, 247] width 502 height 52
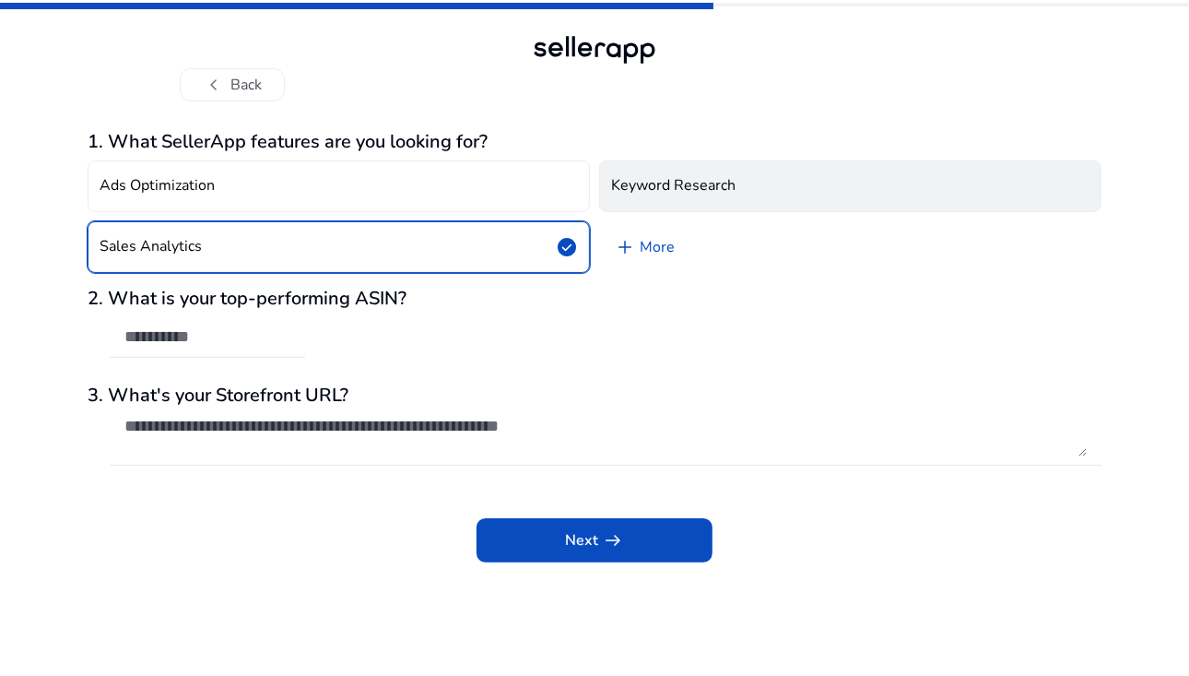
click at [700, 185] on h4 "Keyword Research" at bounding box center [673, 186] width 124 height 18
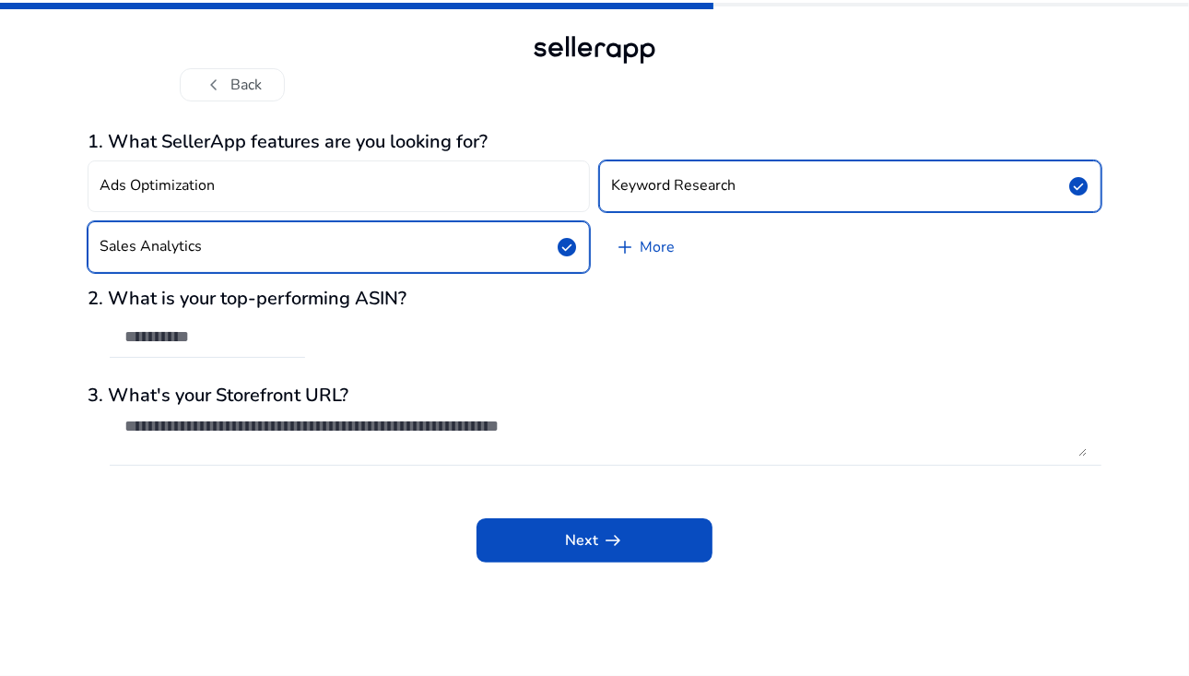
click at [322, 338] on div "2. What is your top-performing ASIN?" at bounding box center [595, 332] width 1014 height 89
click at [247, 344] on input "text" at bounding box center [207, 336] width 166 height 20
click at [605, 507] on div "Next arrow_right_alt" at bounding box center [595, 527] width 1014 height 70
click at [597, 570] on app-questions-diy "1. What SellerApp features are you looking for? Ads Optimization Keyword Resear…" at bounding box center [595, 403] width 1014 height 545
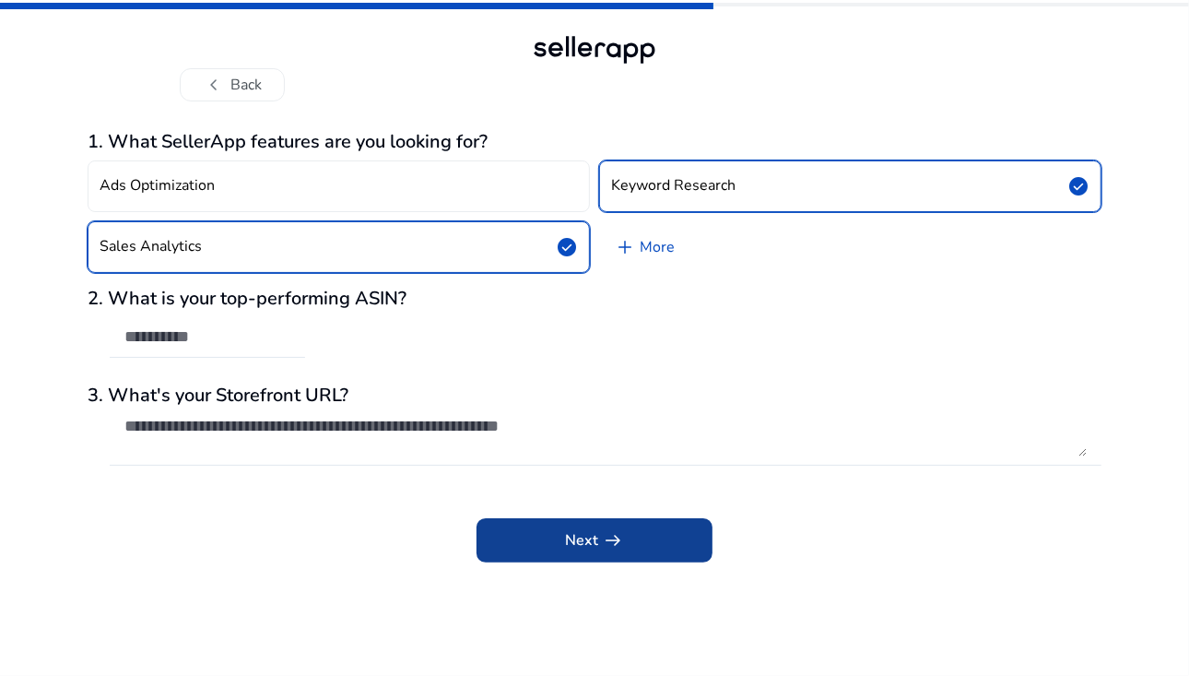
click at [577, 546] on span "Next arrow_right_alt" at bounding box center [594, 540] width 59 height 22
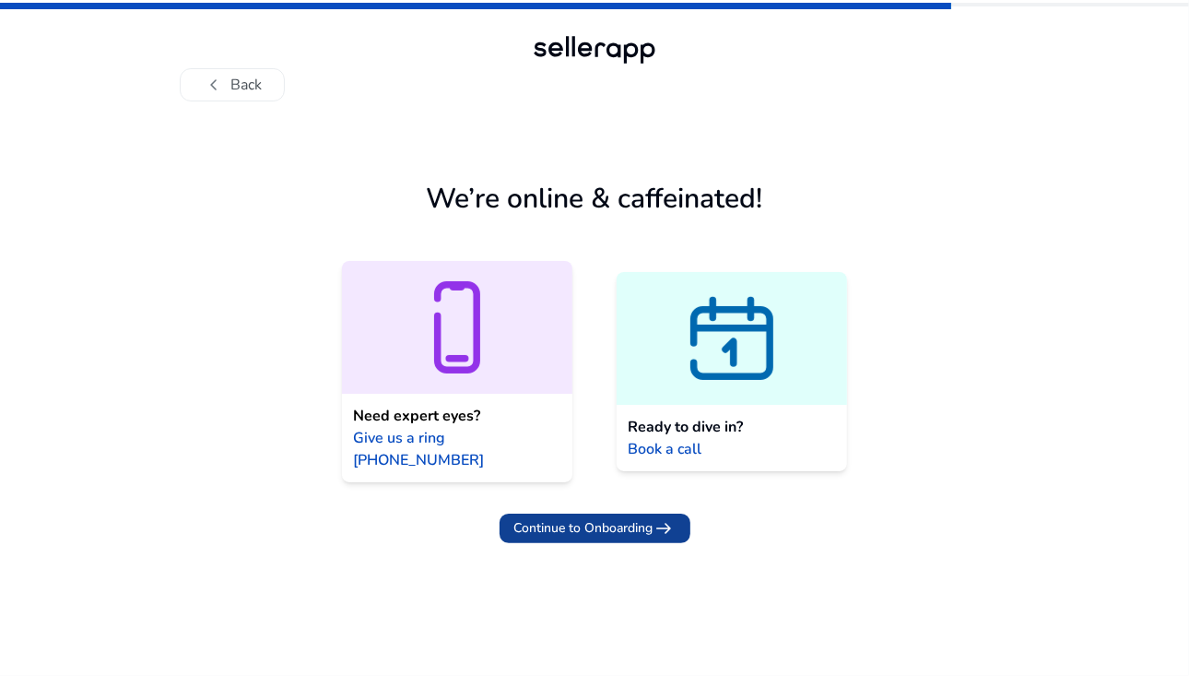
click at [644, 518] on span "Continue to Onboarding" at bounding box center [583, 527] width 139 height 19
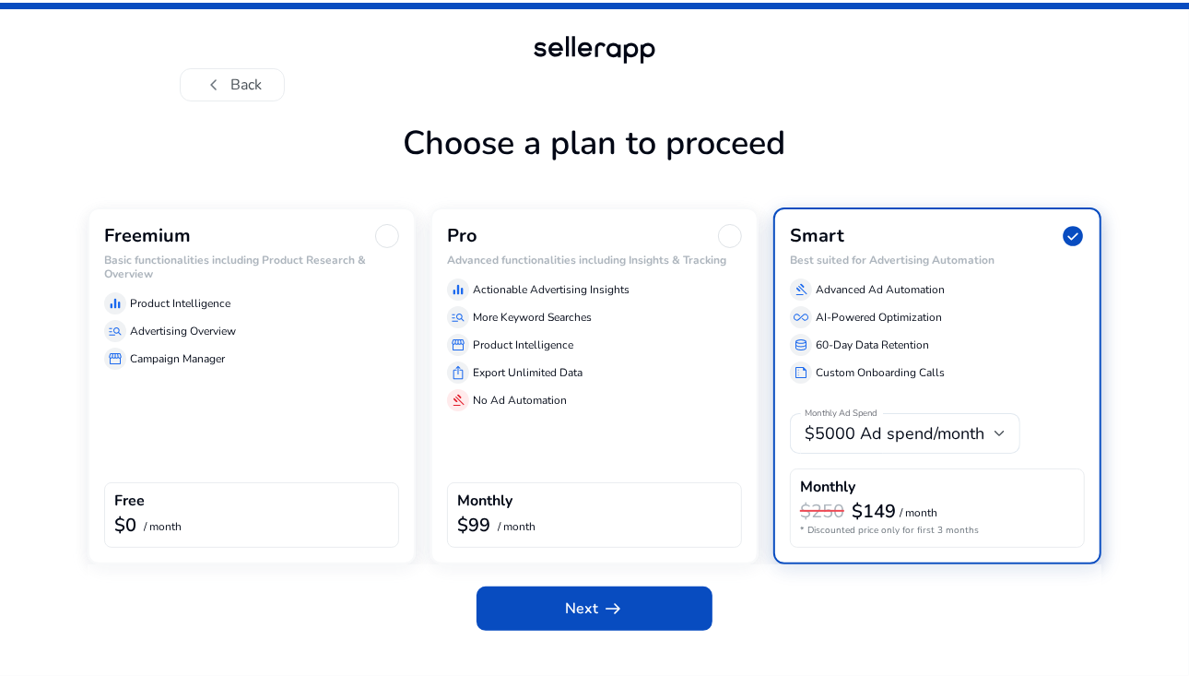
drag, startPoint x: 296, startPoint y: 305, endPoint x: 227, endPoint y: 238, distance: 96.5
click at [227, 238] on div "Freemium" at bounding box center [251, 236] width 295 height 24
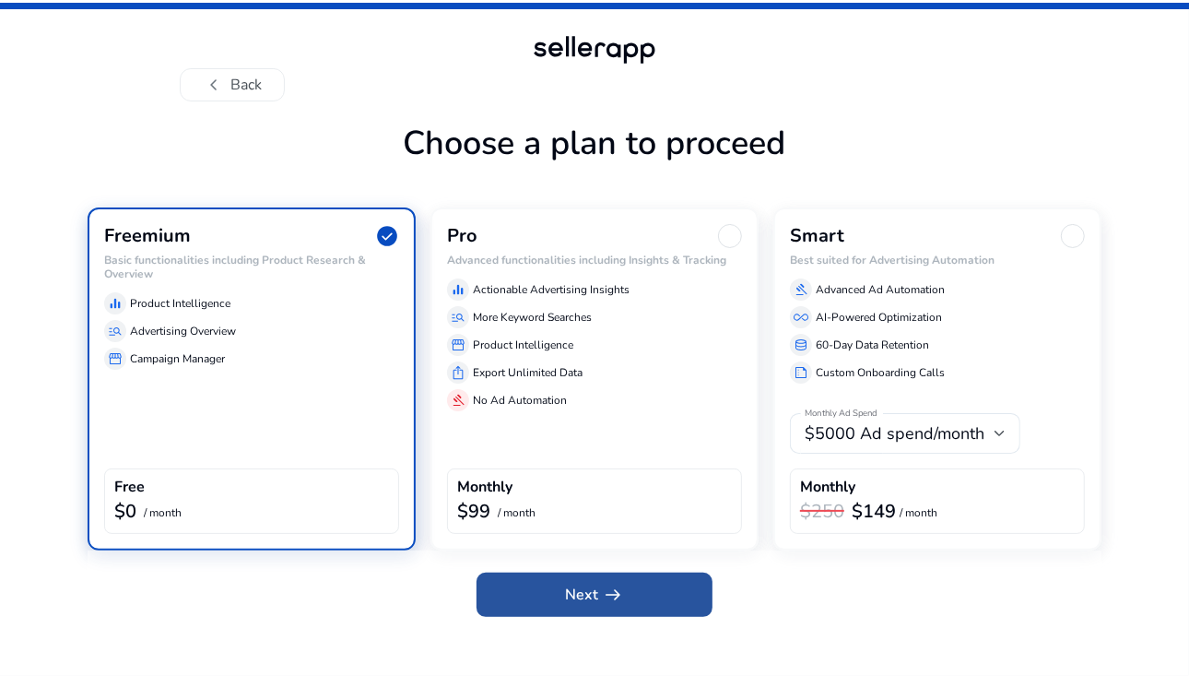
click at [547, 597] on span at bounding box center [594, 594] width 236 height 44
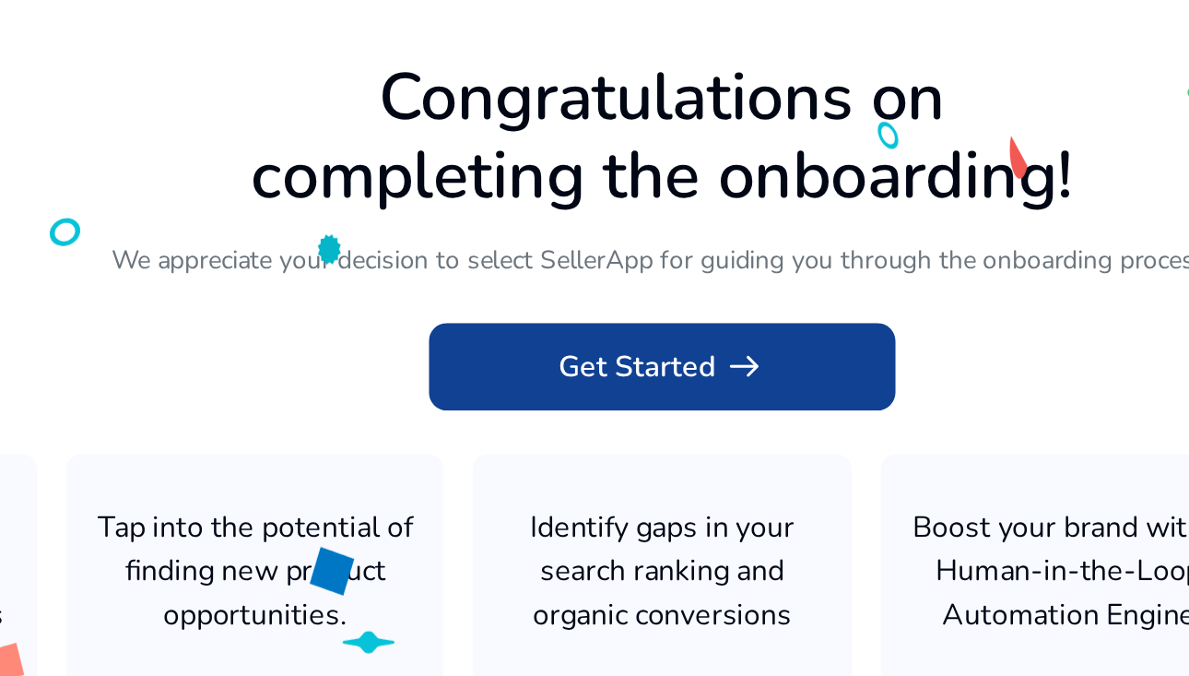
click at [525, 370] on span at bounding box center [594, 369] width 236 height 44
